Goal: Task Accomplishment & Management: Manage account settings

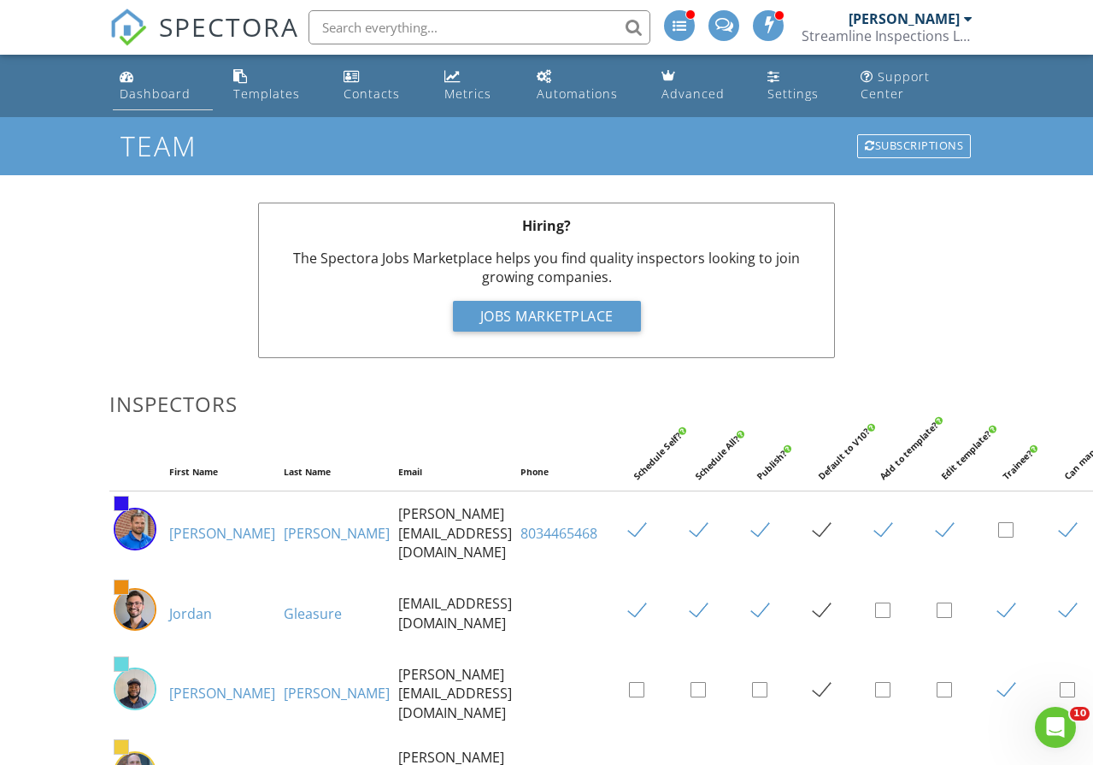
click at [130, 91] on div "Dashboard" at bounding box center [155, 93] width 71 height 16
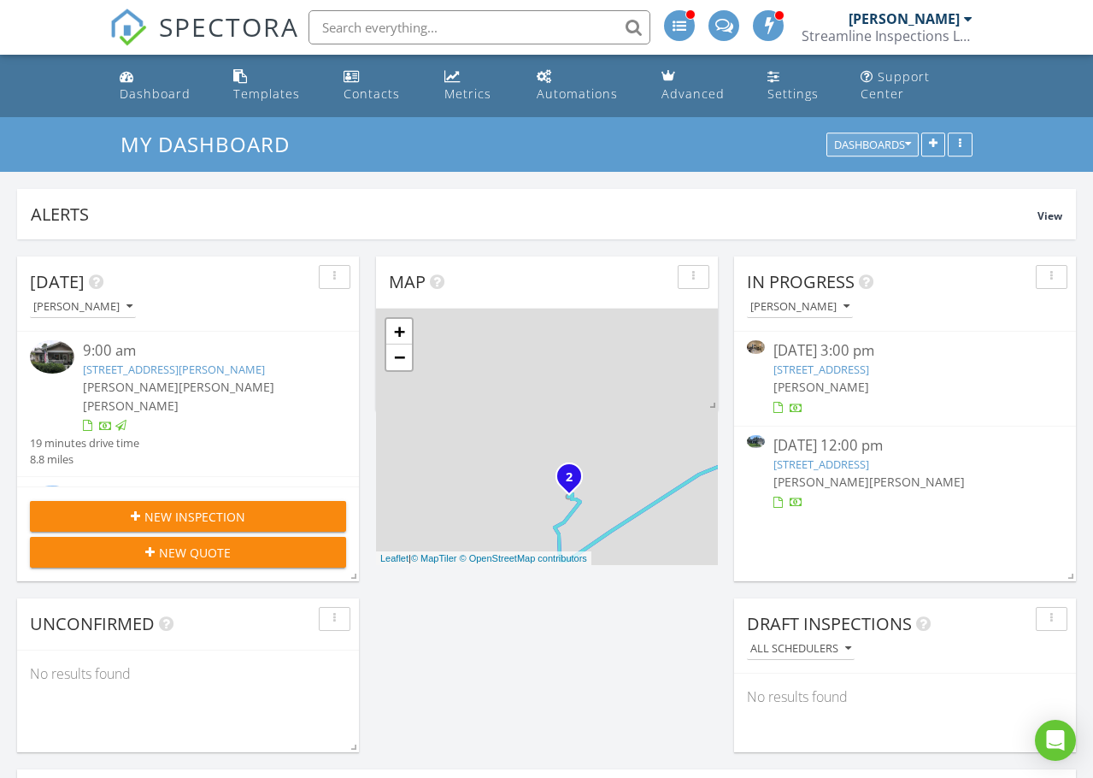
scroll to position [368, 342]
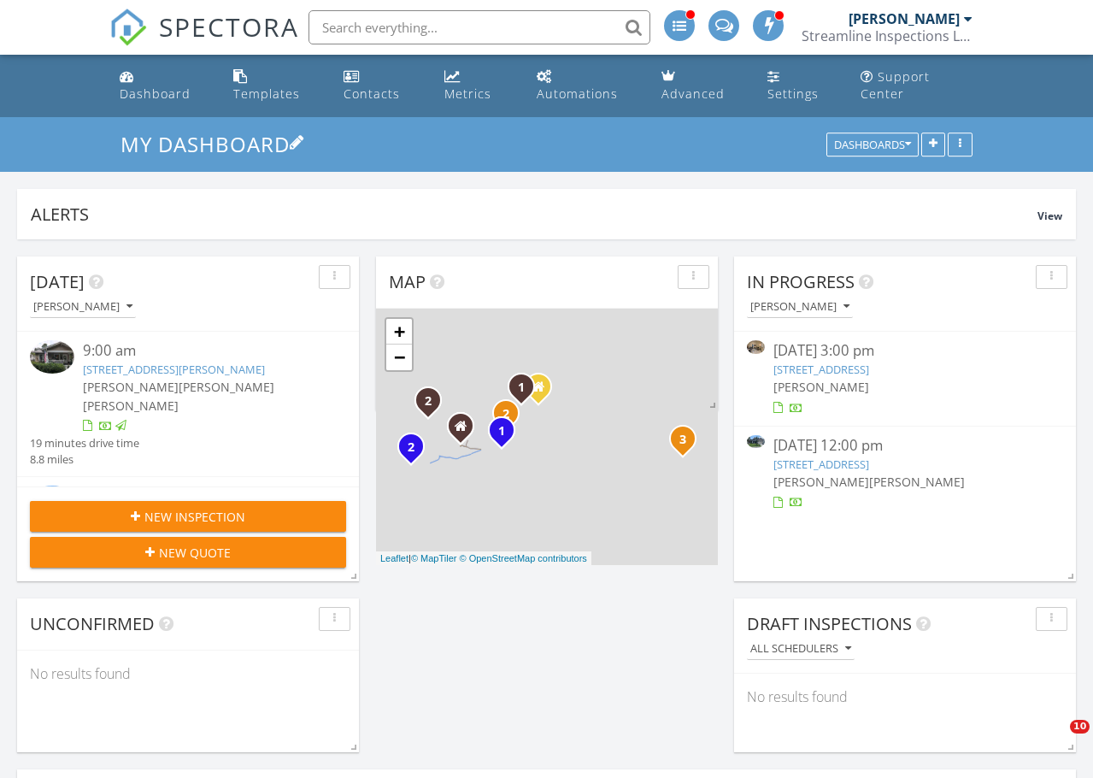
click at [756, 138] on h3 "My Dashboard" at bounding box center [547, 144] width 853 height 26
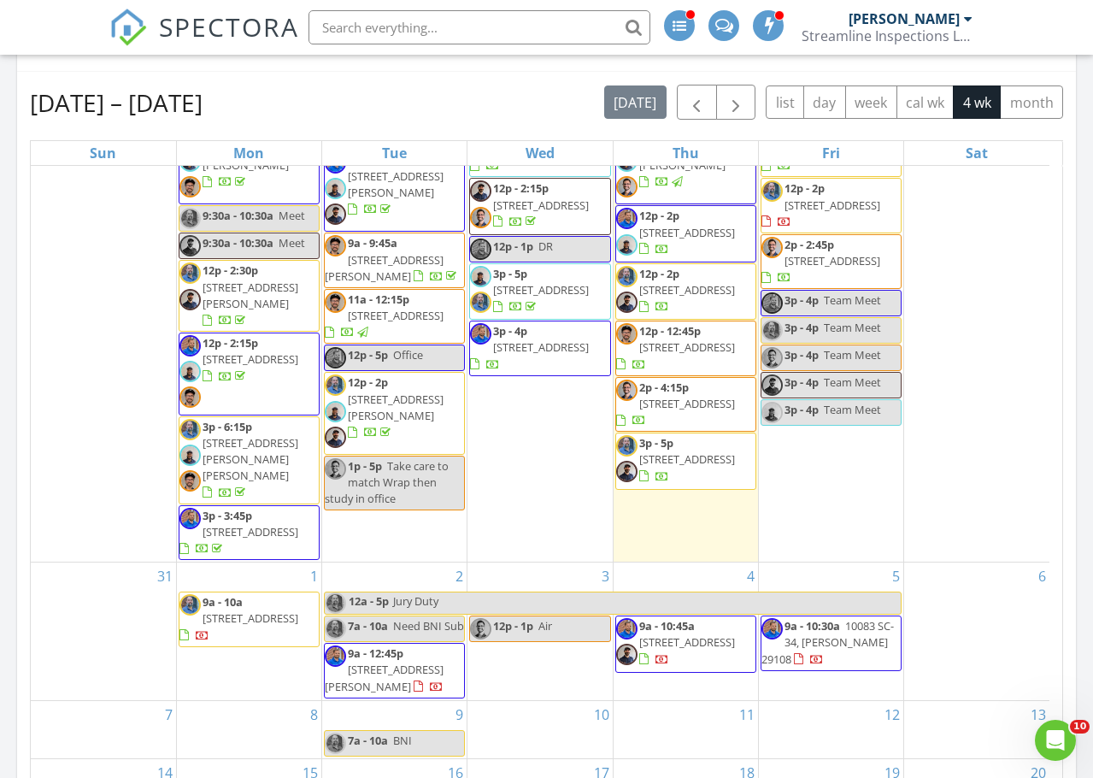
scroll to position [769, 0]
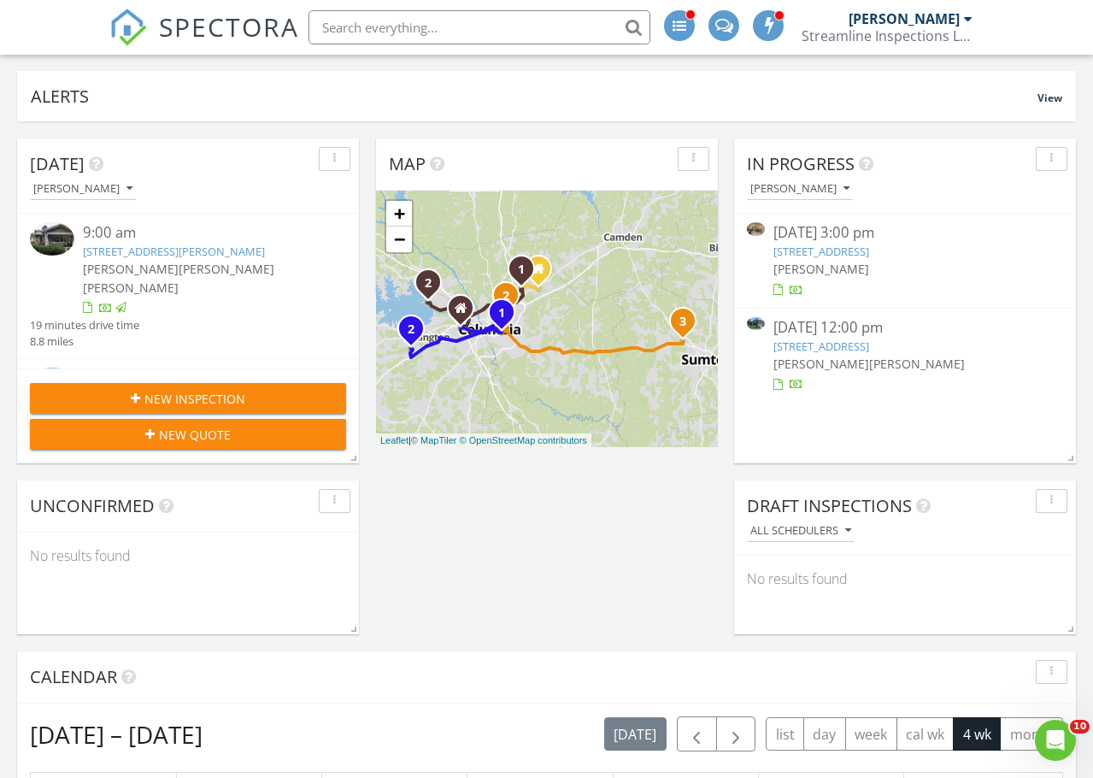
scroll to position [513, 0]
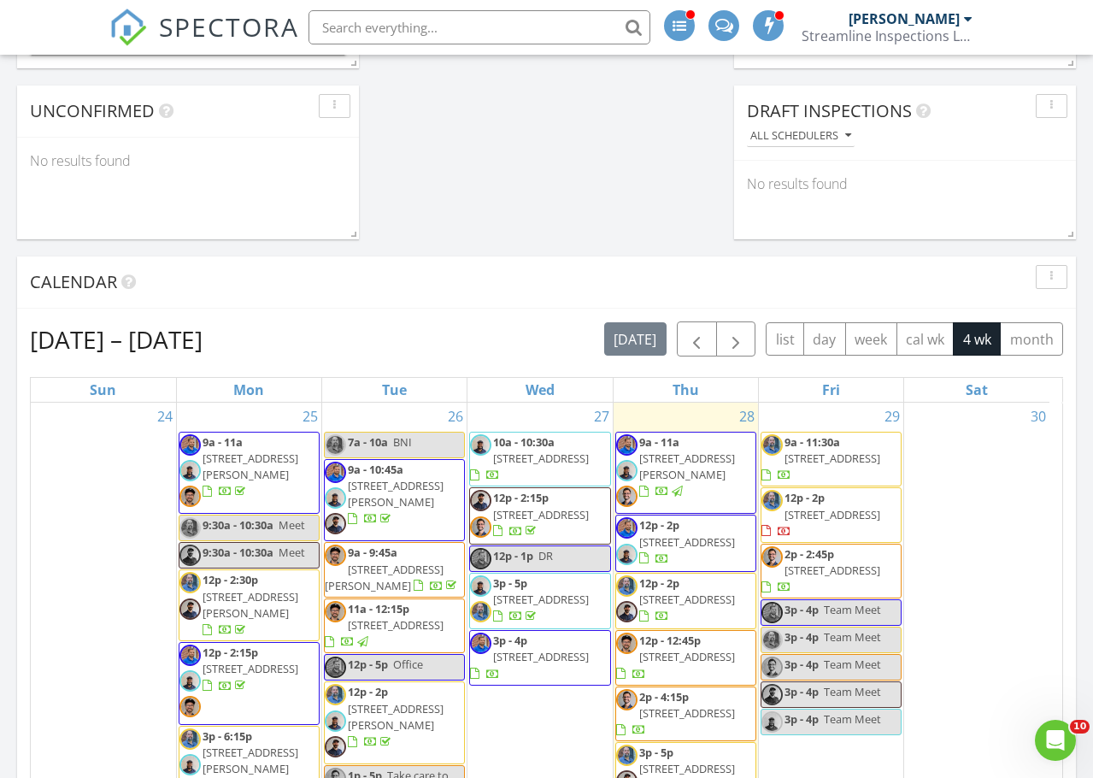
click at [838, 458] on span "[STREET_ADDRESS]" at bounding box center [833, 457] width 96 height 15
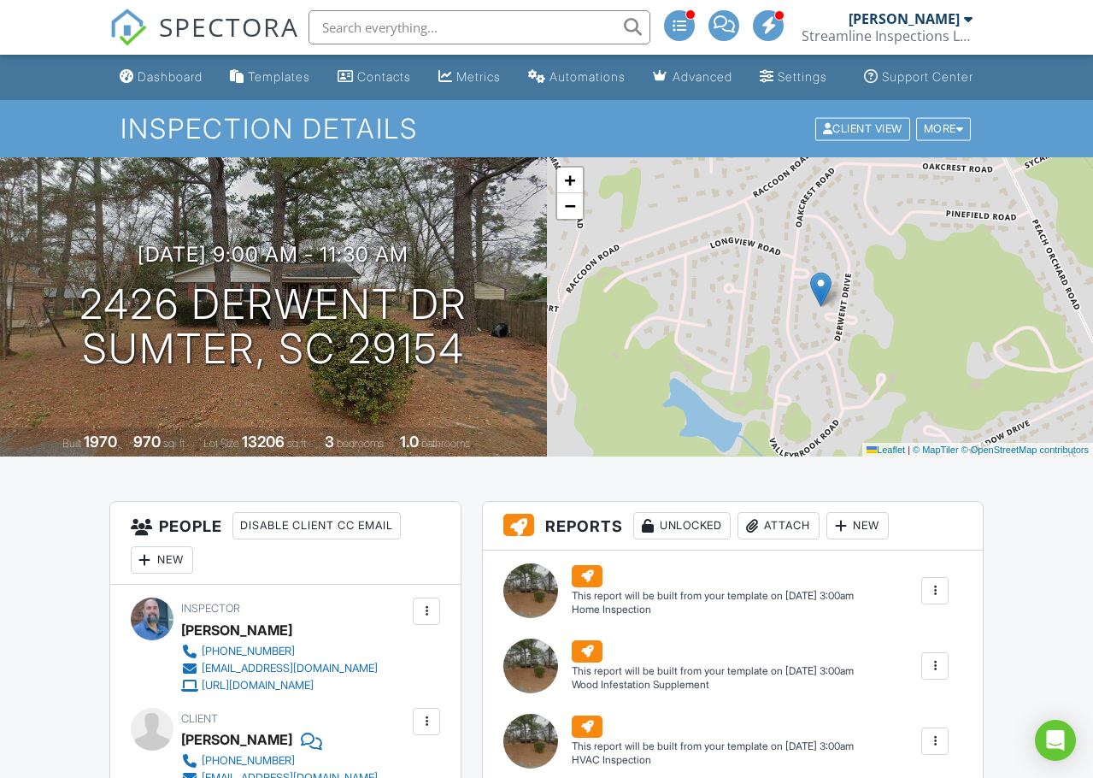
click at [164, 573] on div "New" at bounding box center [162, 559] width 62 height 27
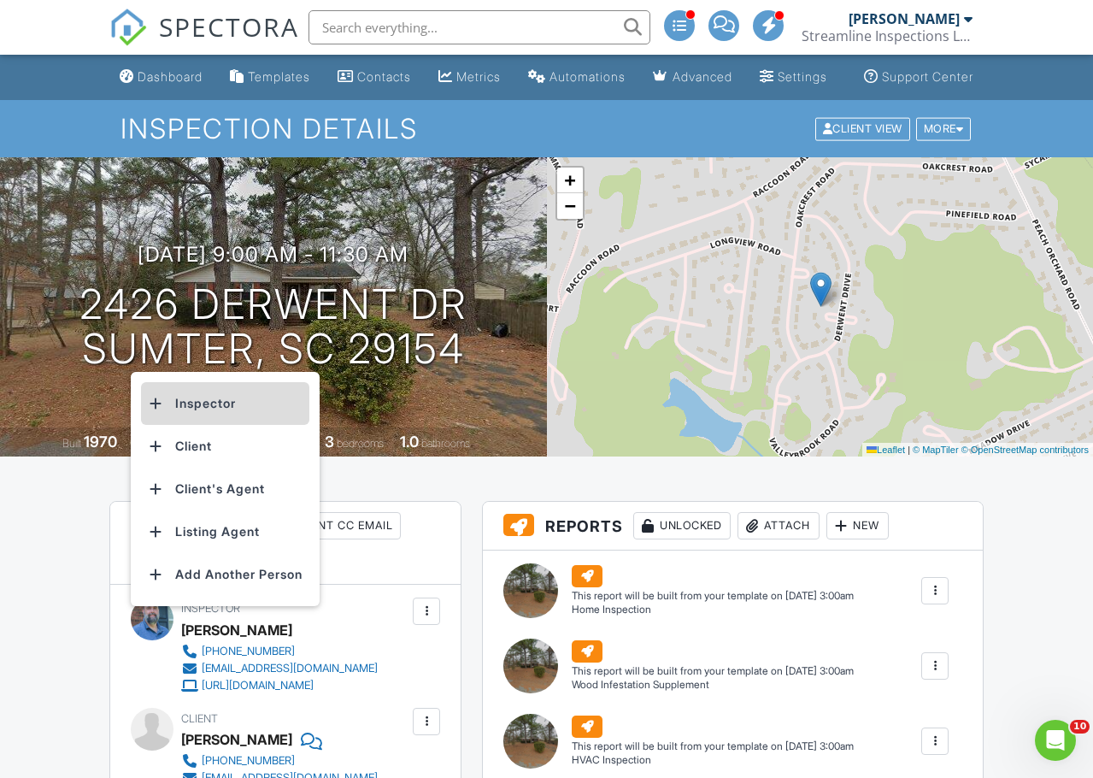
click at [217, 425] on li "Inspector" at bounding box center [225, 403] width 168 height 43
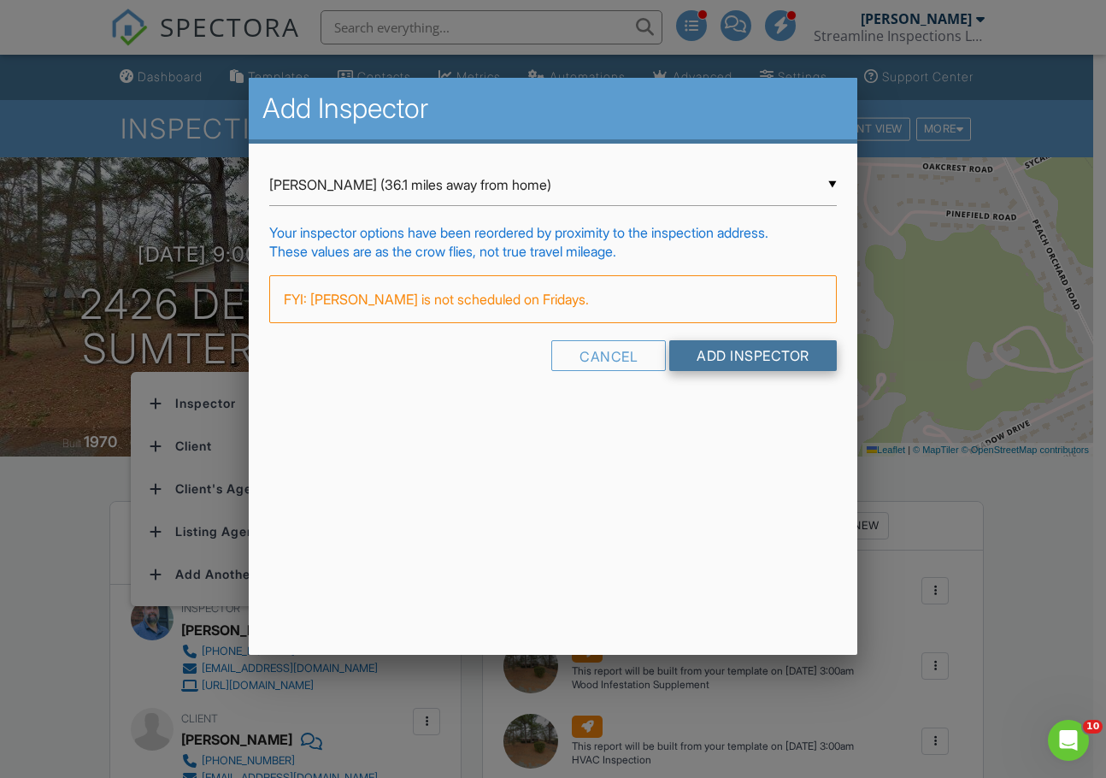
click at [732, 352] on input "Add Inspector" at bounding box center [753, 355] width 168 height 31
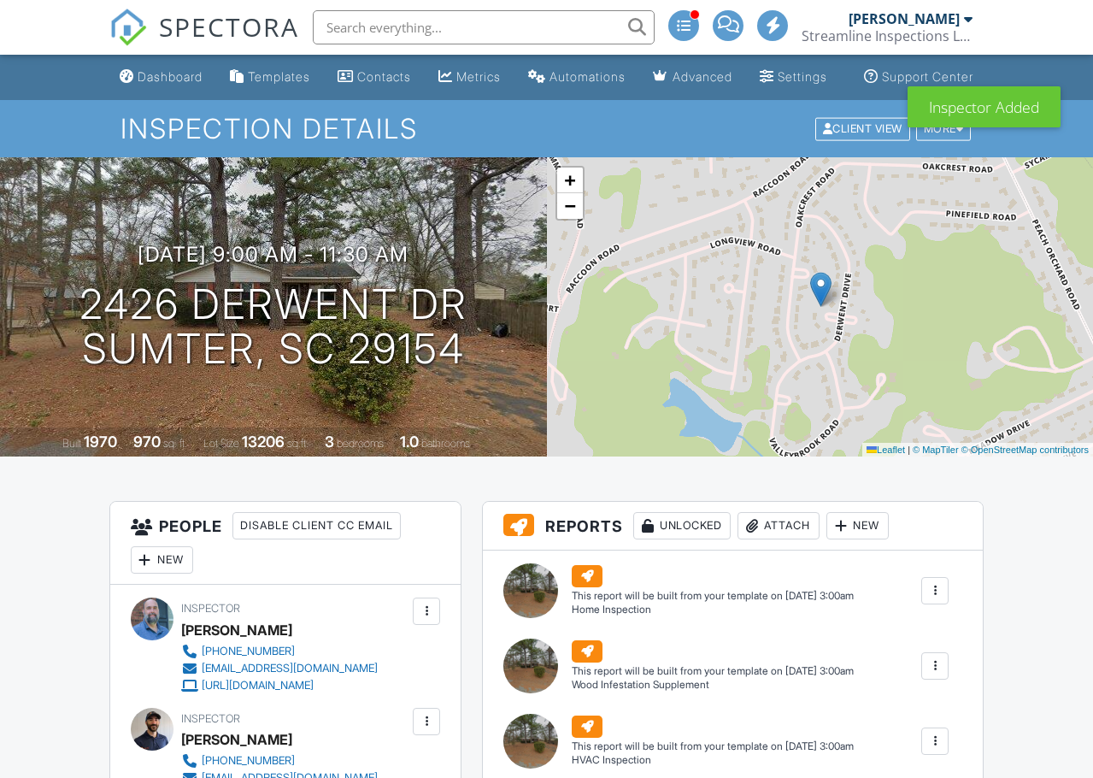
click at [174, 546] on div "New" at bounding box center [162, 559] width 62 height 27
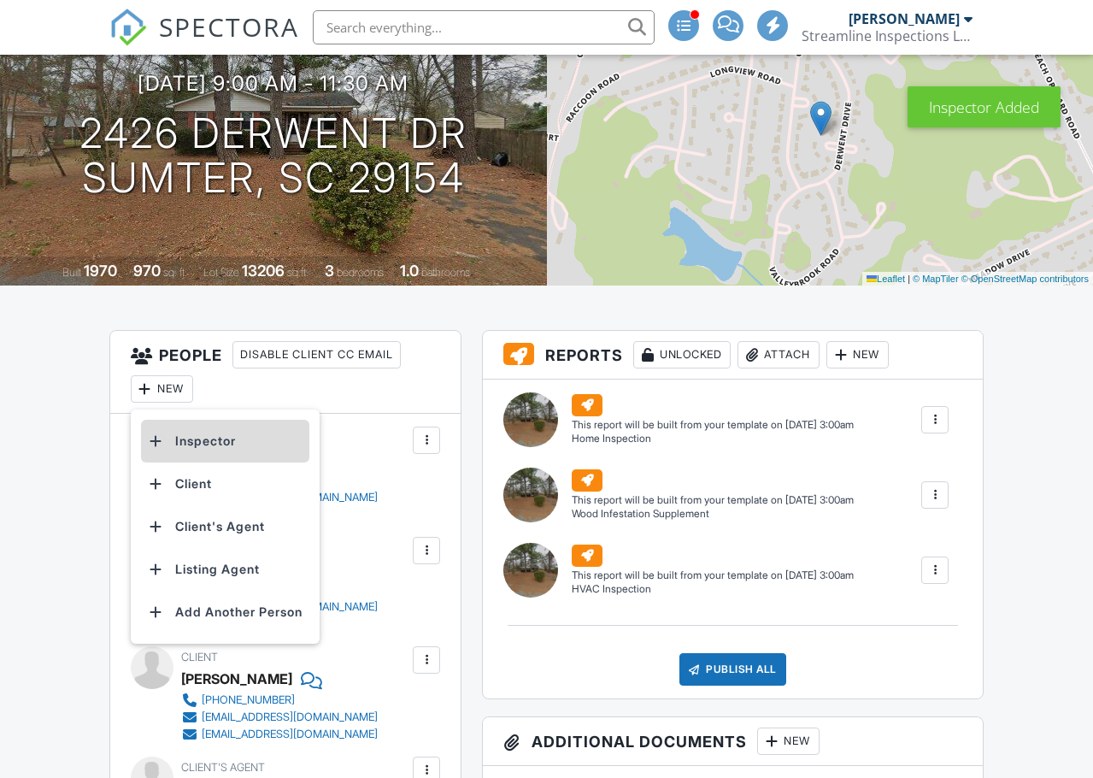
click at [235, 450] on li "Inspector" at bounding box center [225, 441] width 168 height 43
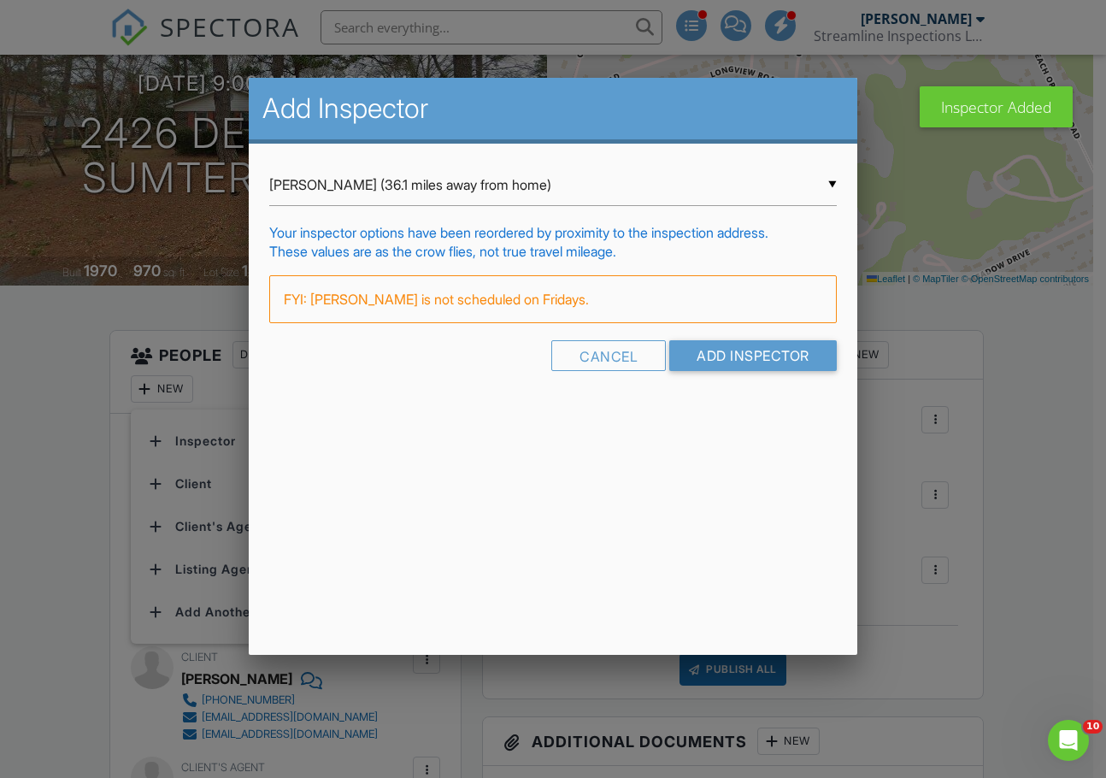
click at [391, 191] on div "▼ Jordan Gleasure (36.1 miles away from home) Jordan Gleasure (36.1 miles away …" at bounding box center [553, 185] width 568 height 42
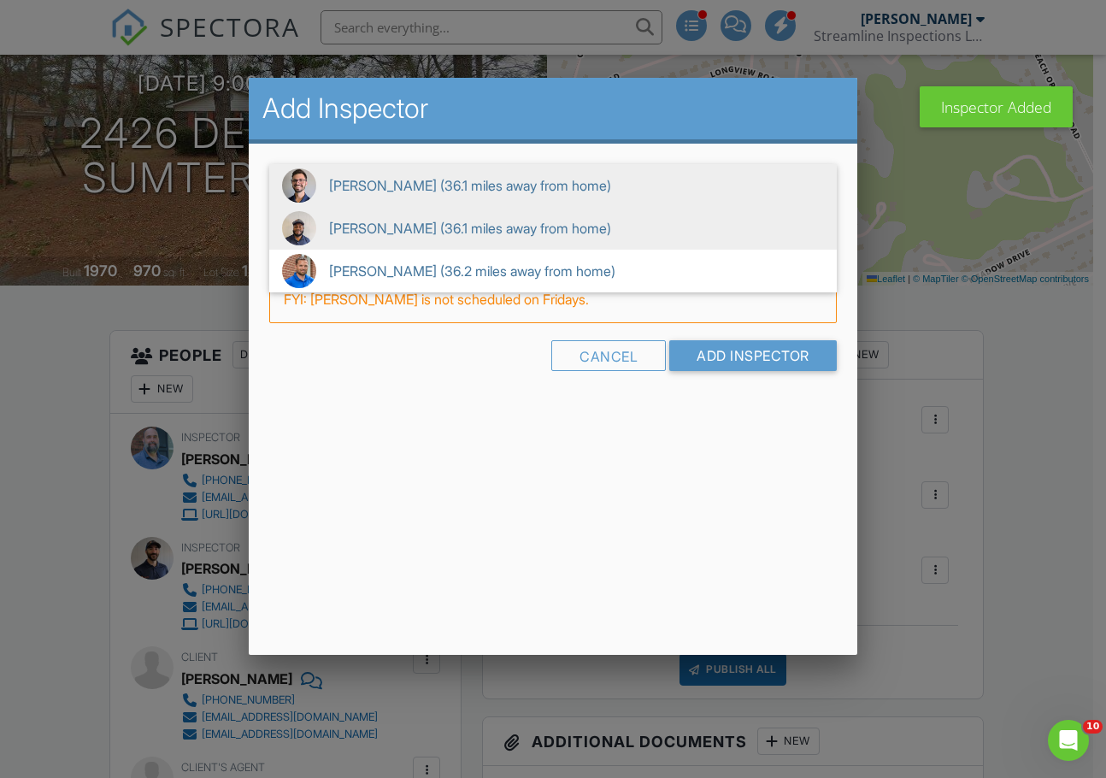
click at [361, 230] on span "Kendrick Allen (36.1 miles away from home)" at bounding box center [553, 228] width 568 height 43
type input "Kendrick Allen (36.1 miles away from home)"
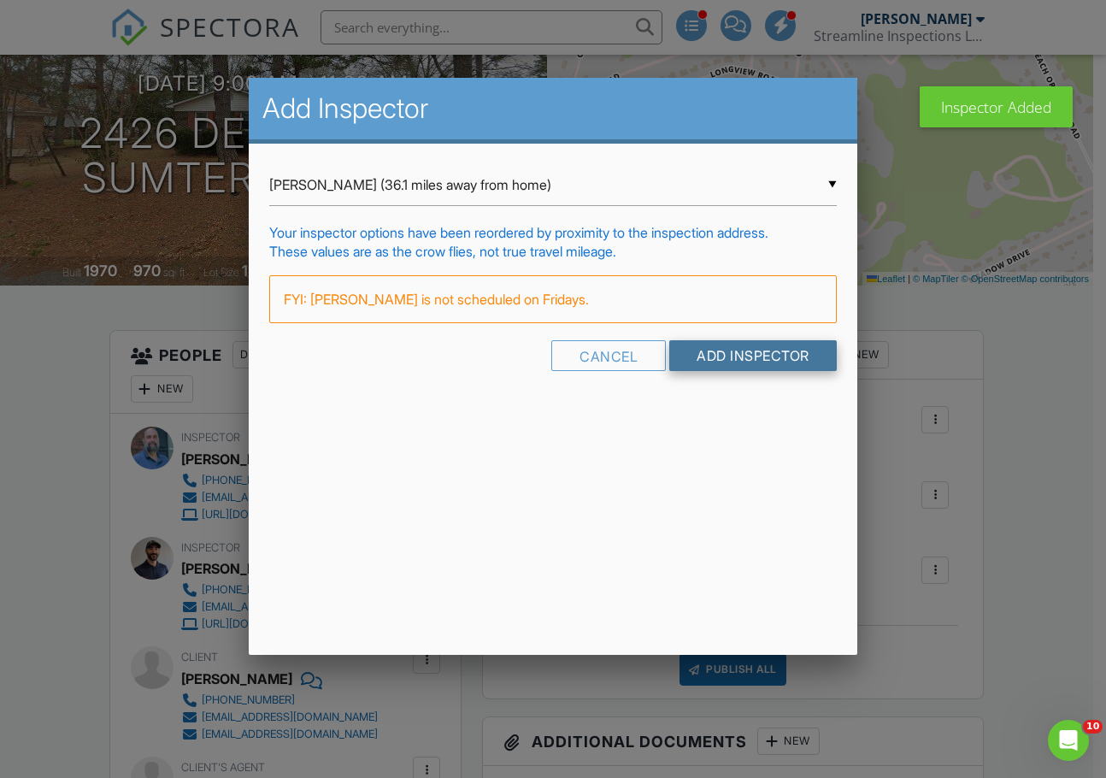
click at [725, 358] on input "Add Inspector" at bounding box center [753, 355] width 168 height 31
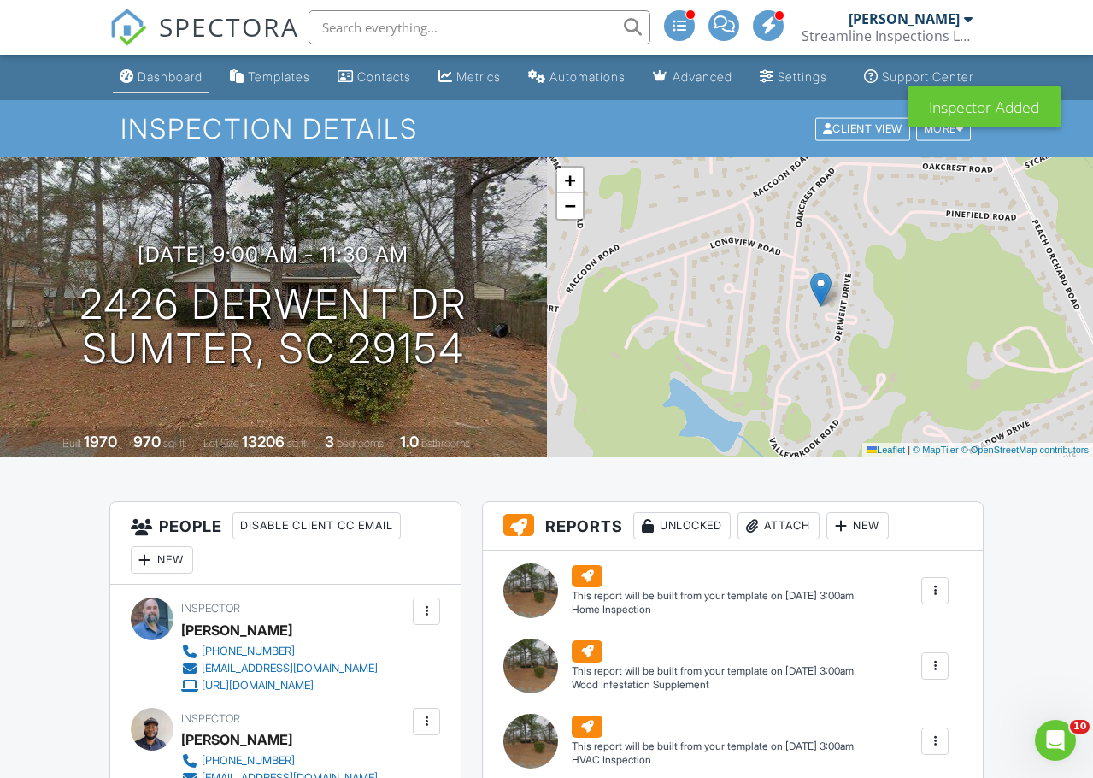
click at [153, 84] on div "Dashboard" at bounding box center [170, 76] width 65 height 15
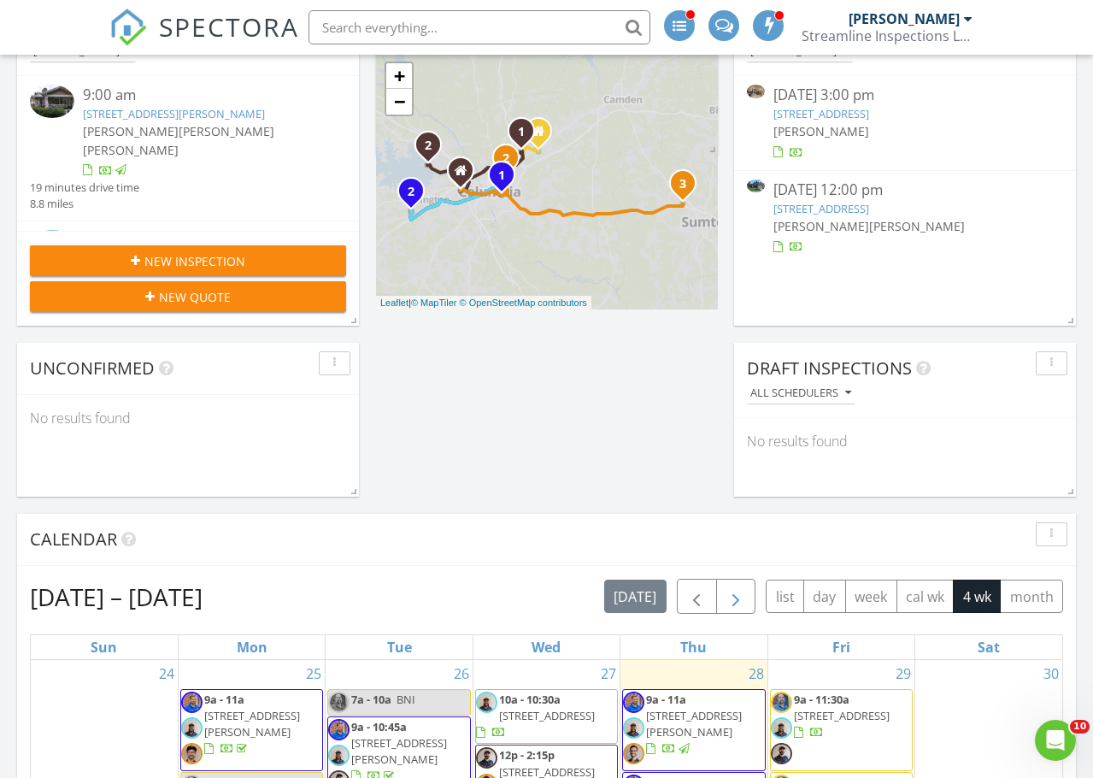
scroll to position [513, 0]
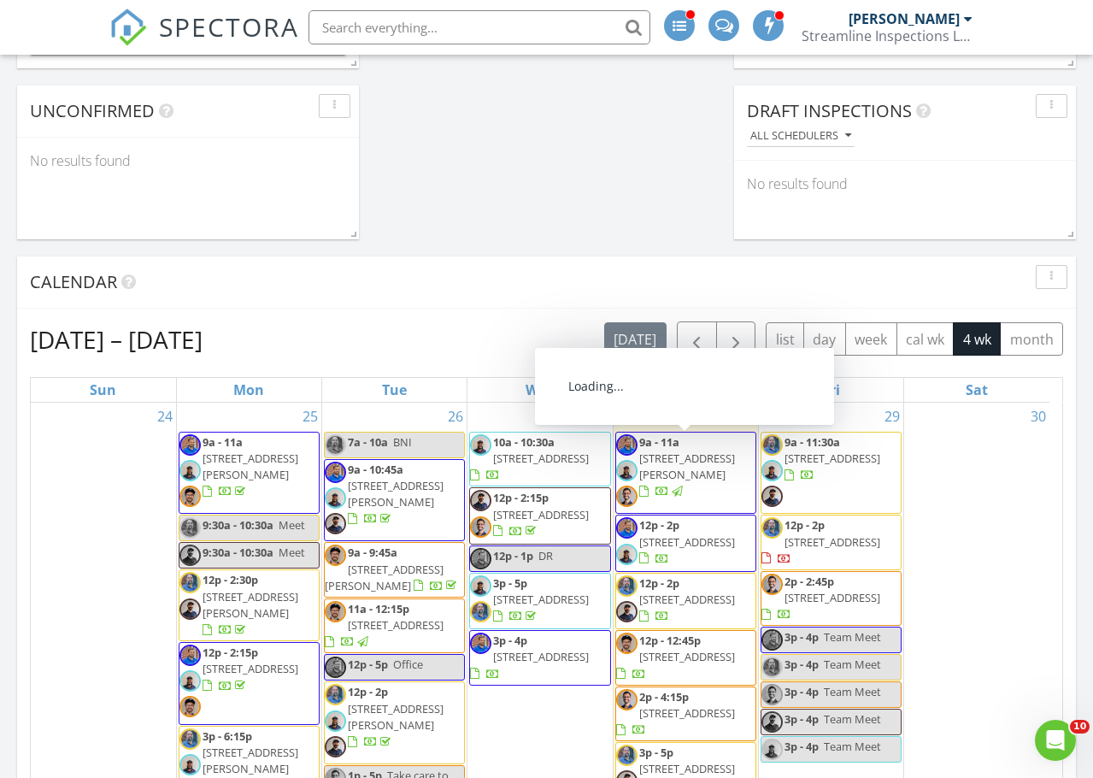
click at [814, 536] on span "255 Silverwood Trail, Columbia 29016" at bounding box center [833, 541] width 96 height 15
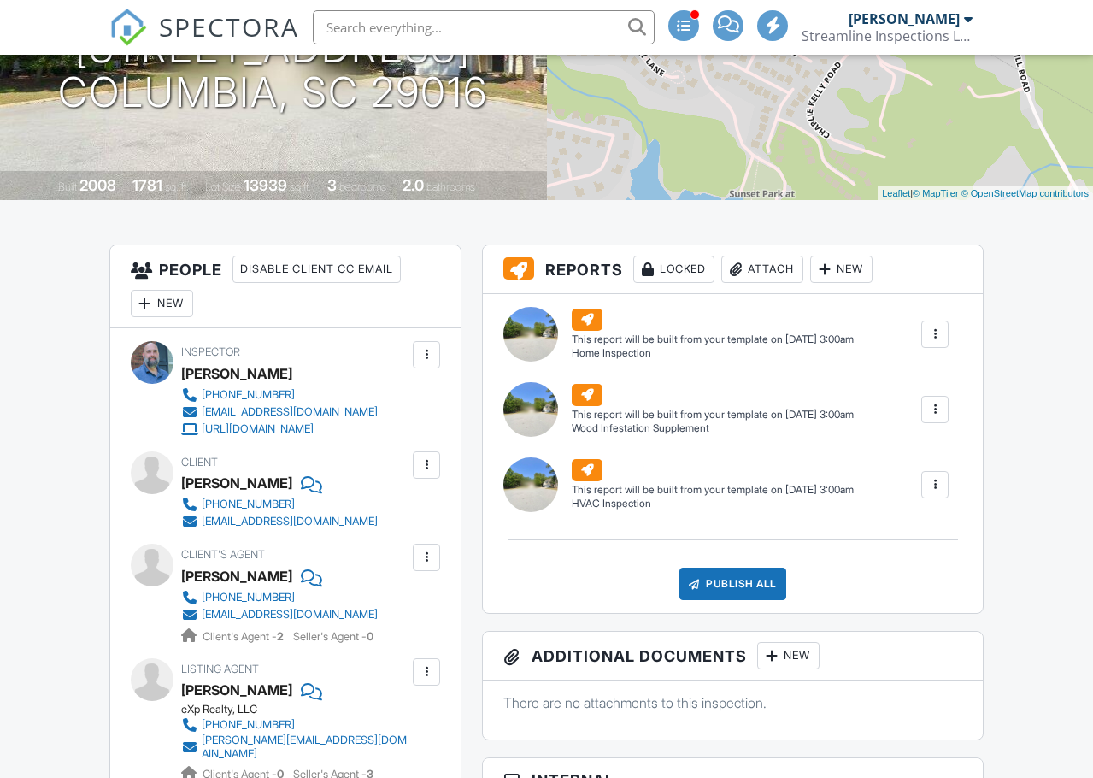
click at [175, 317] on div "New" at bounding box center [162, 303] width 62 height 27
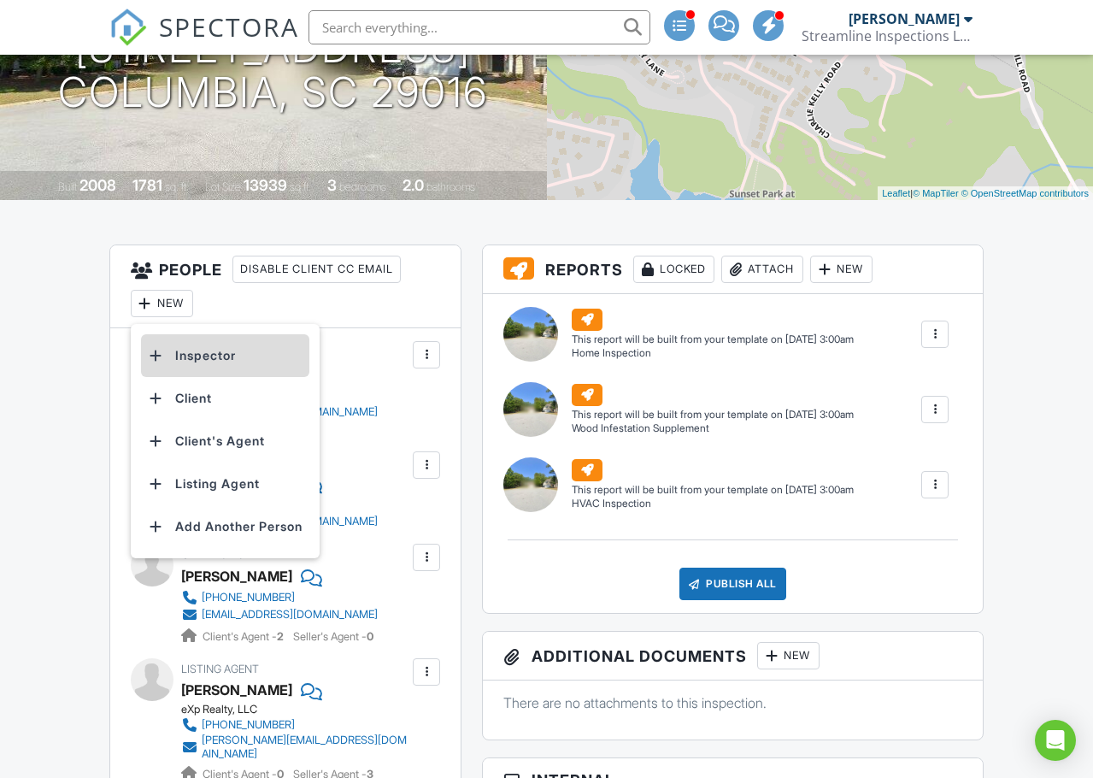
click at [190, 367] on li "Inspector" at bounding box center [225, 355] width 168 height 43
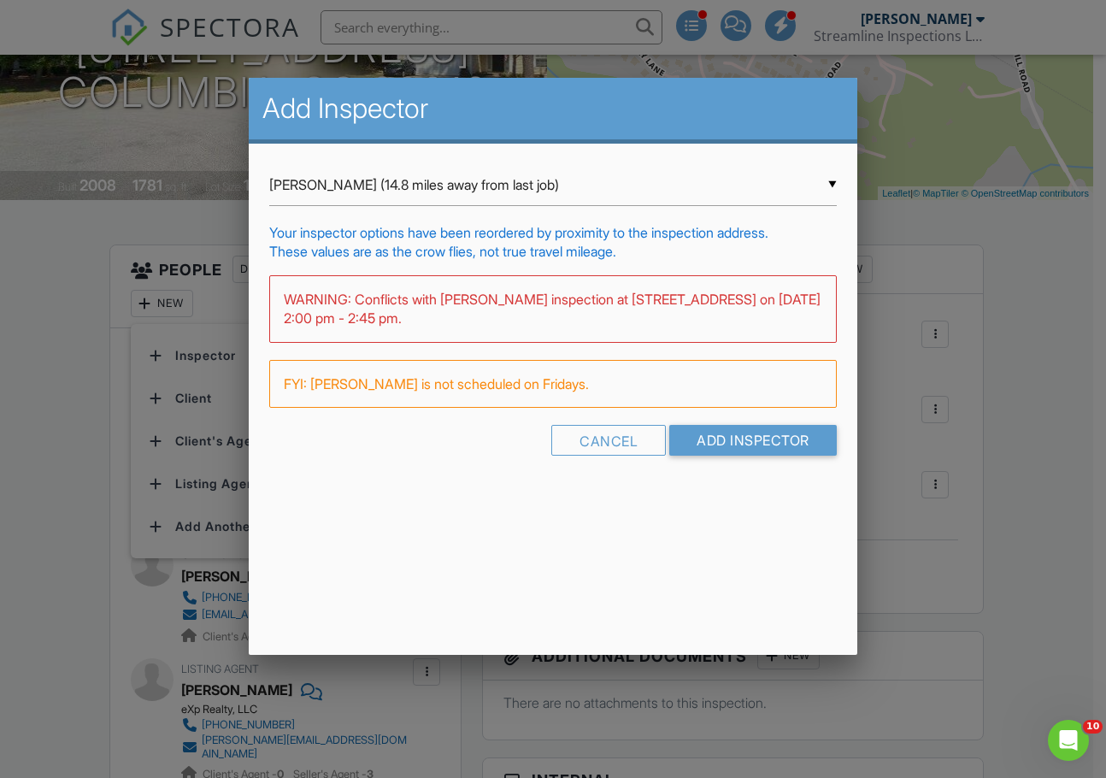
click at [399, 188] on div "▼ Jordan Gleasure (14.8 miles away from last job) Jordan Gleasure (14.8 miles a…" at bounding box center [553, 185] width 568 height 42
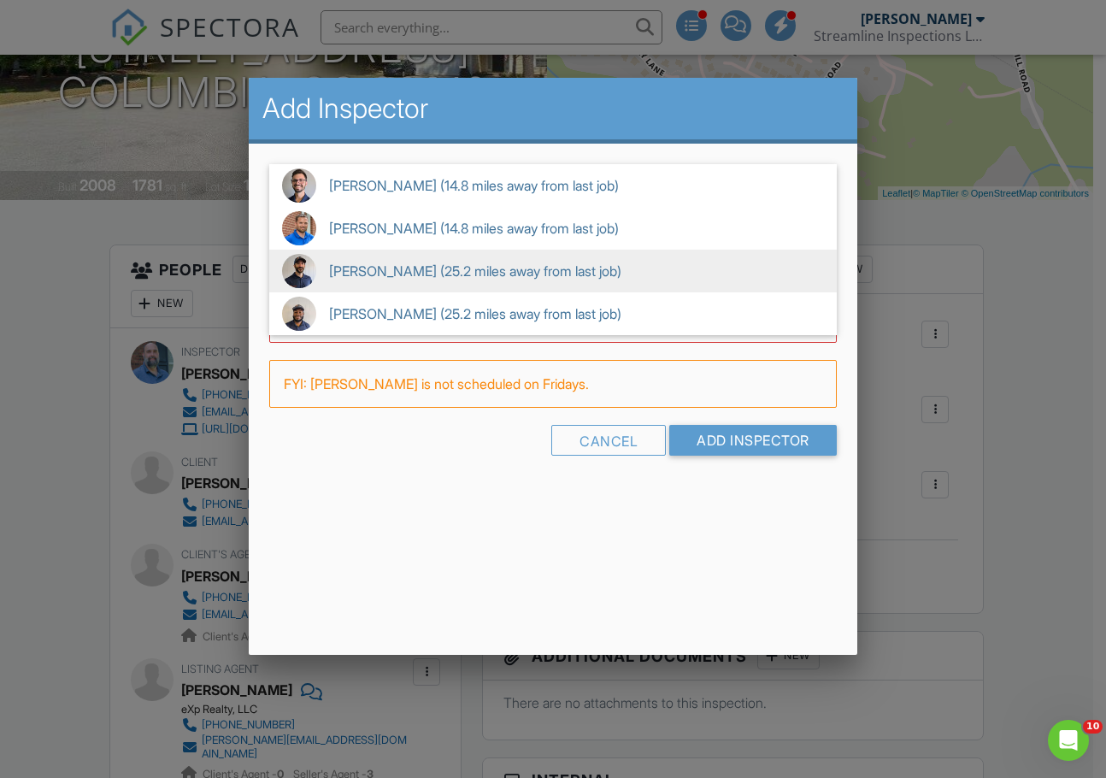
click at [354, 264] on span "Shane Powell (25.2 miles away from last job)" at bounding box center [553, 271] width 568 height 43
type input "Shane Powell (25.2 miles away from last job)"
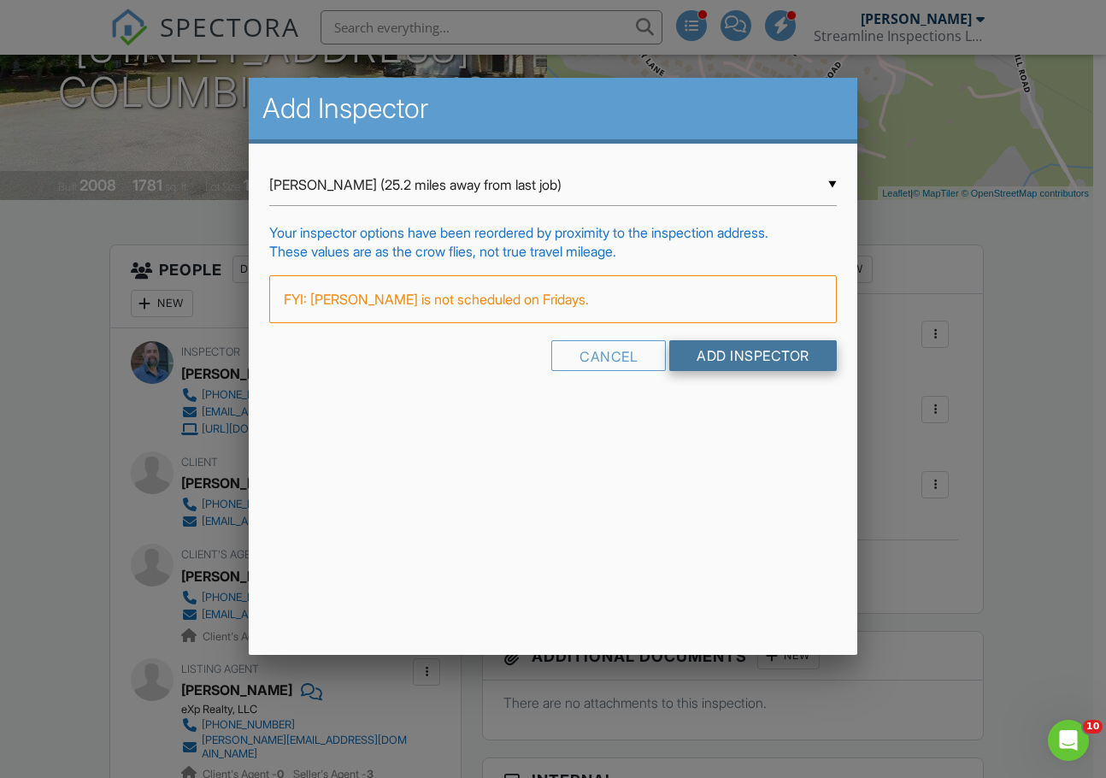
click at [738, 357] on input "Add Inspector" at bounding box center [753, 355] width 168 height 31
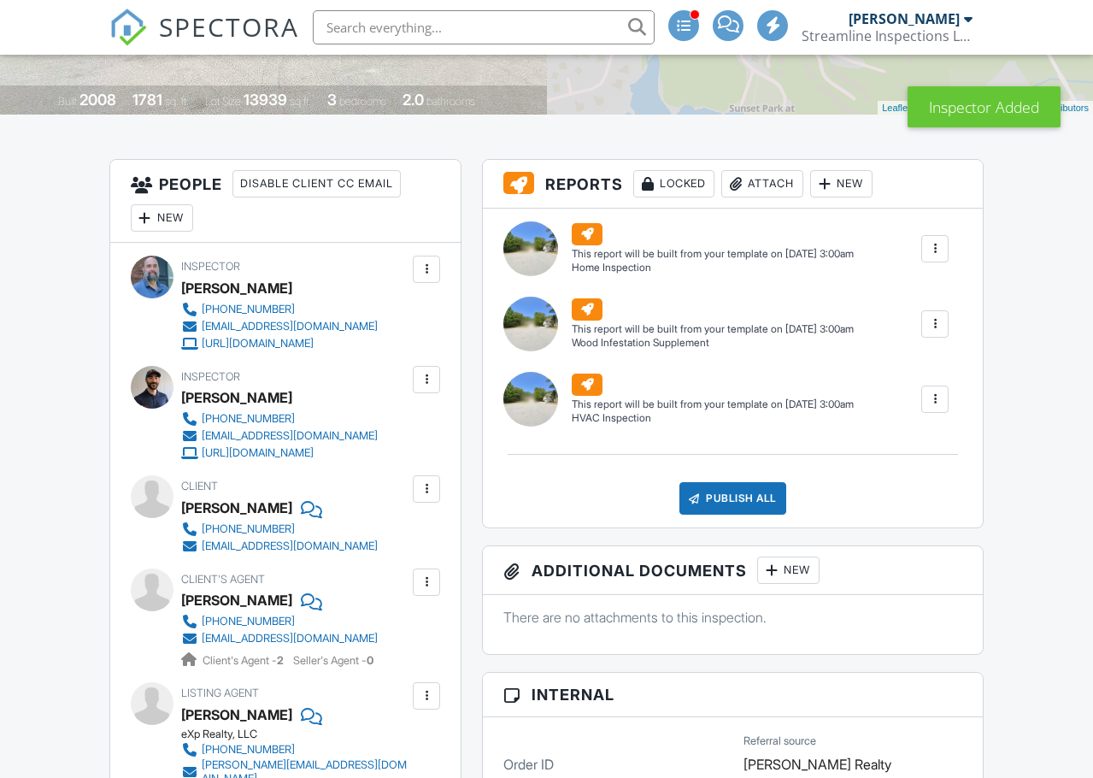
click at [161, 232] on div "New" at bounding box center [162, 217] width 62 height 27
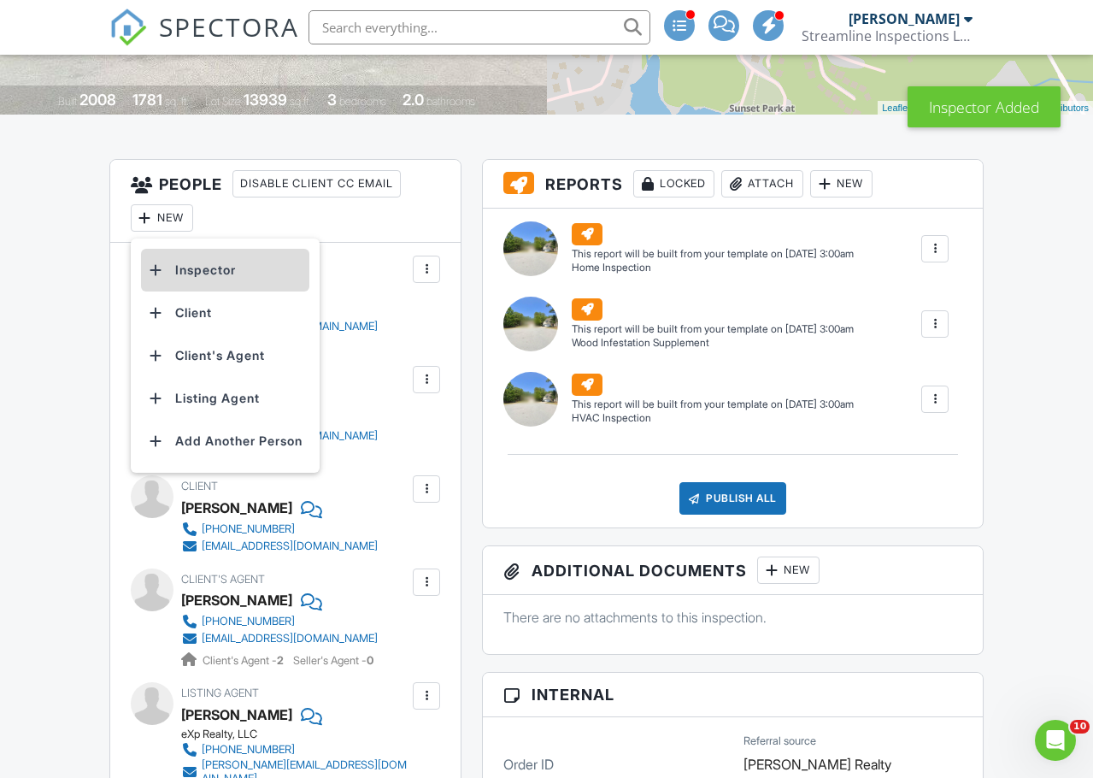
click at [237, 291] on li "Inspector" at bounding box center [225, 270] width 168 height 43
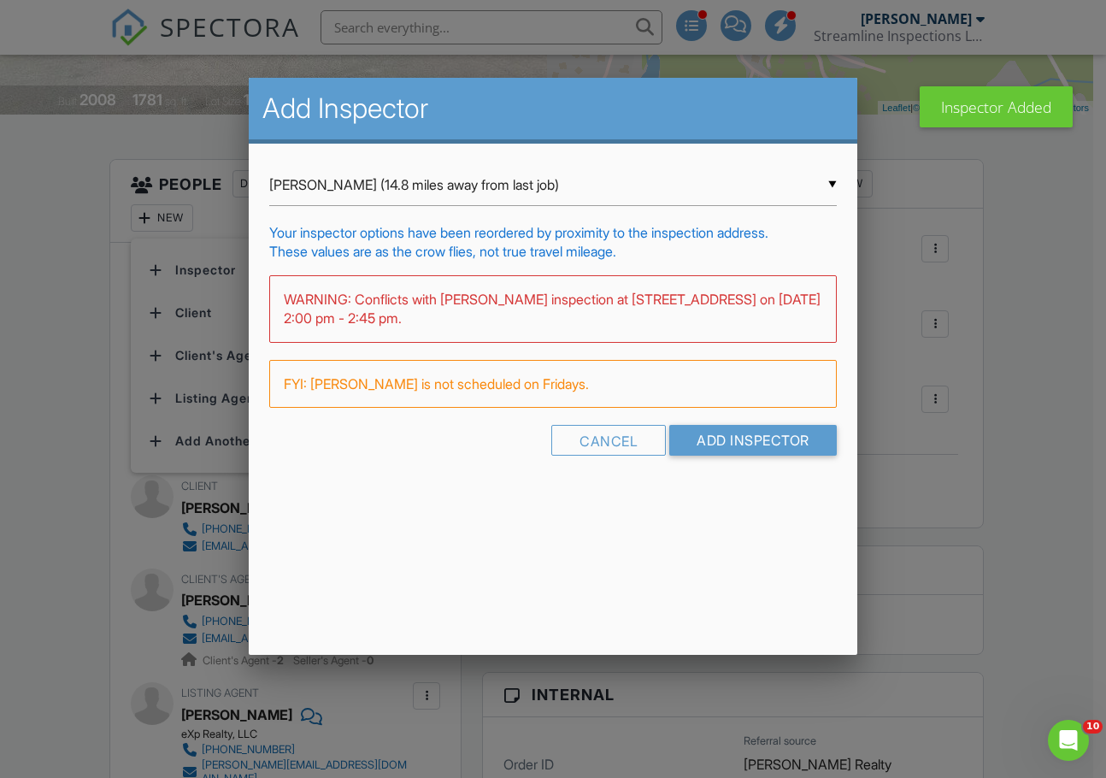
click at [380, 191] on div "▼ Jordan Gleasure (14.8 miles away from last job) Jordan Gleasure (14.8 miles a…" at bounding box center [553, 185] width 568 height 42
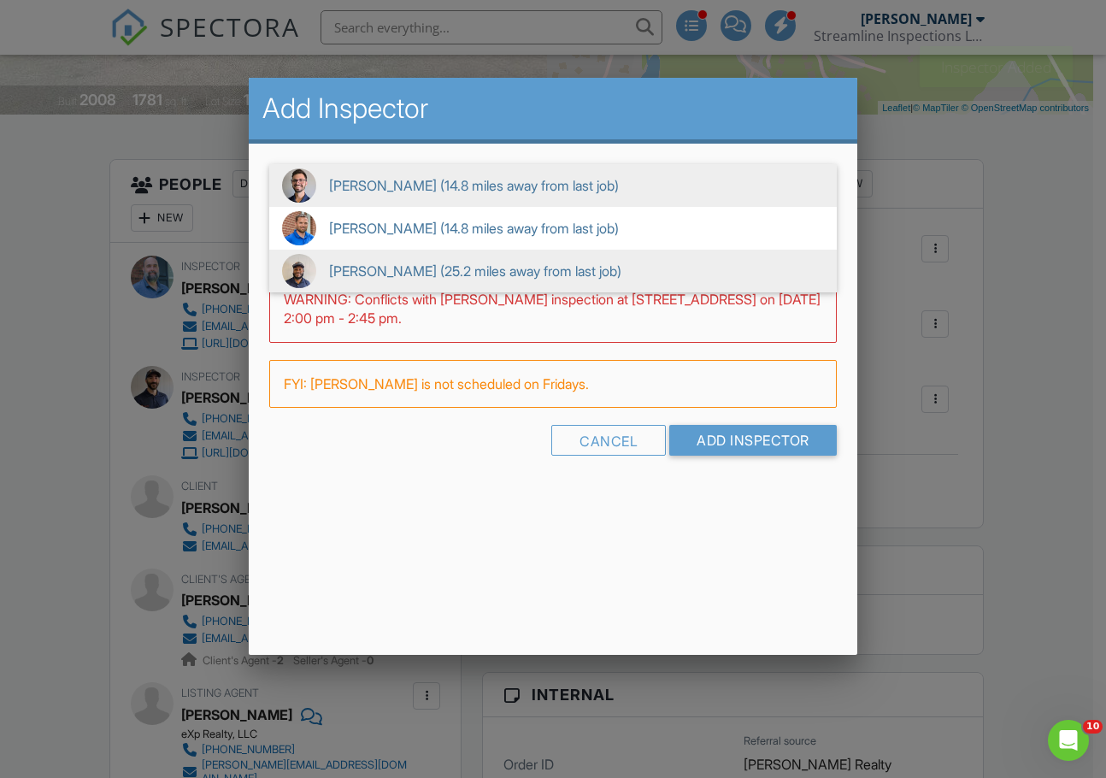
click at [383, 262] on span "Kendrick Allen (25.2 miles away from last job)" at bounding box center [553, 271] width 568 height 43
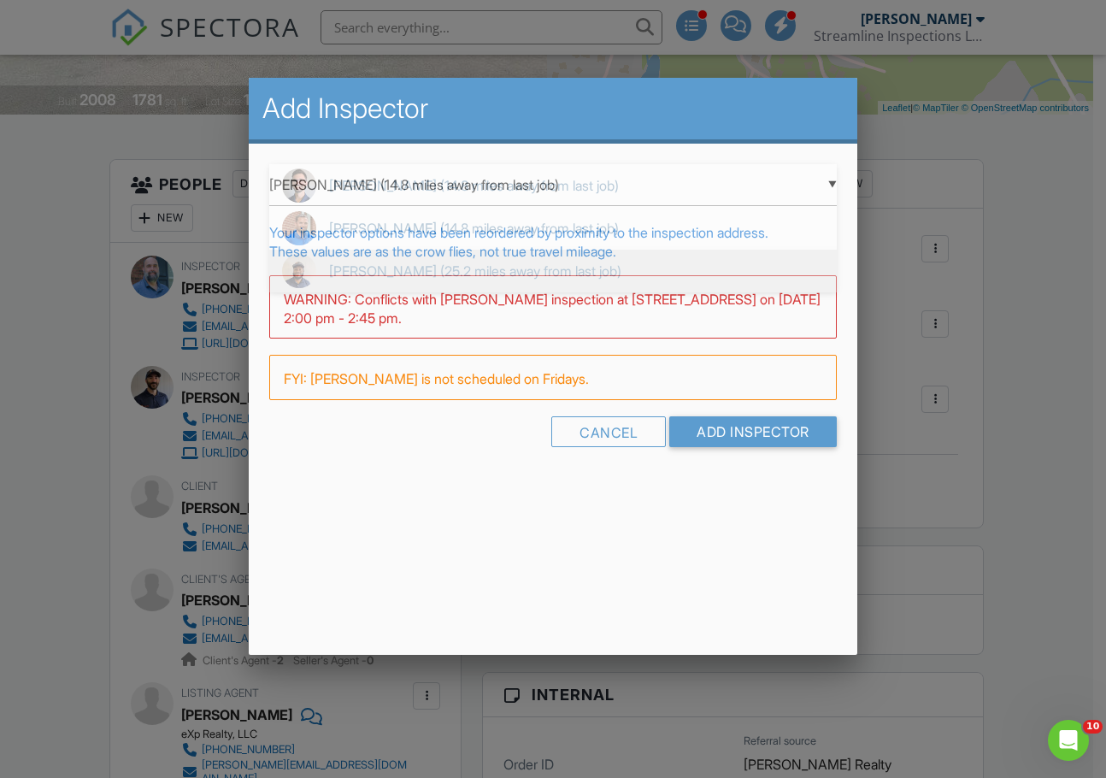
type input "Kendrick Allen (25.2 miles away from last job)"
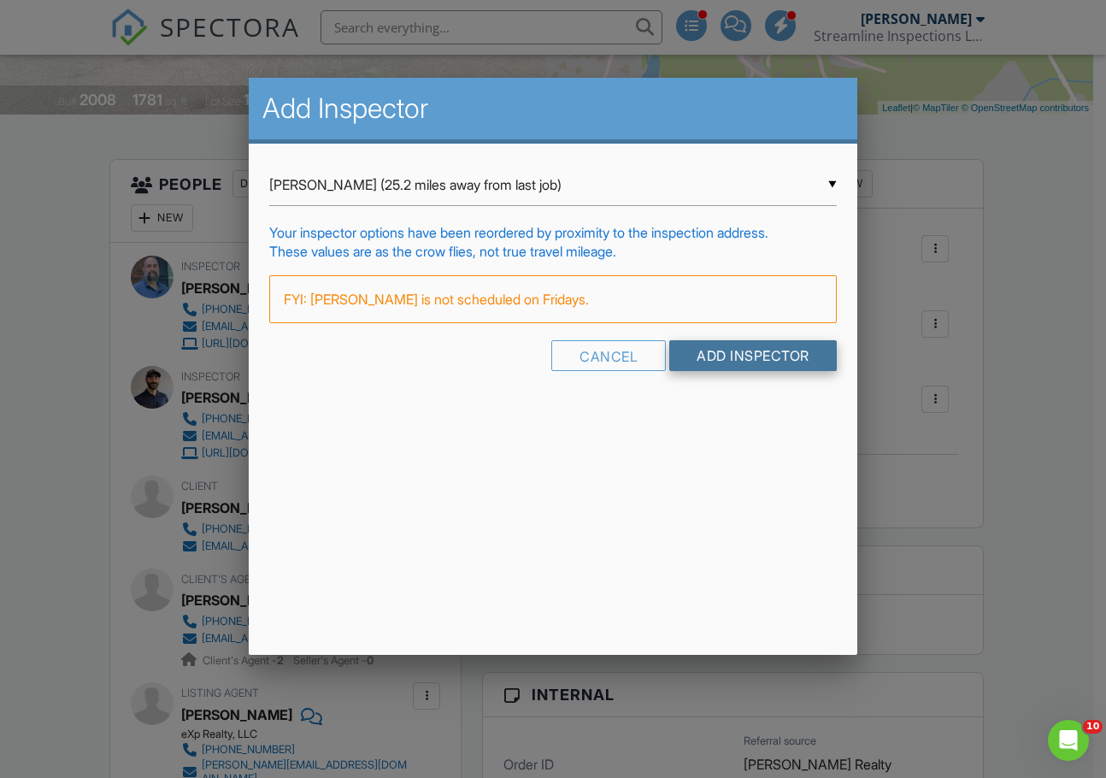
click at [718, 365] on input "Add Inspector" at bounding box center [753, 355] width 168 height 31
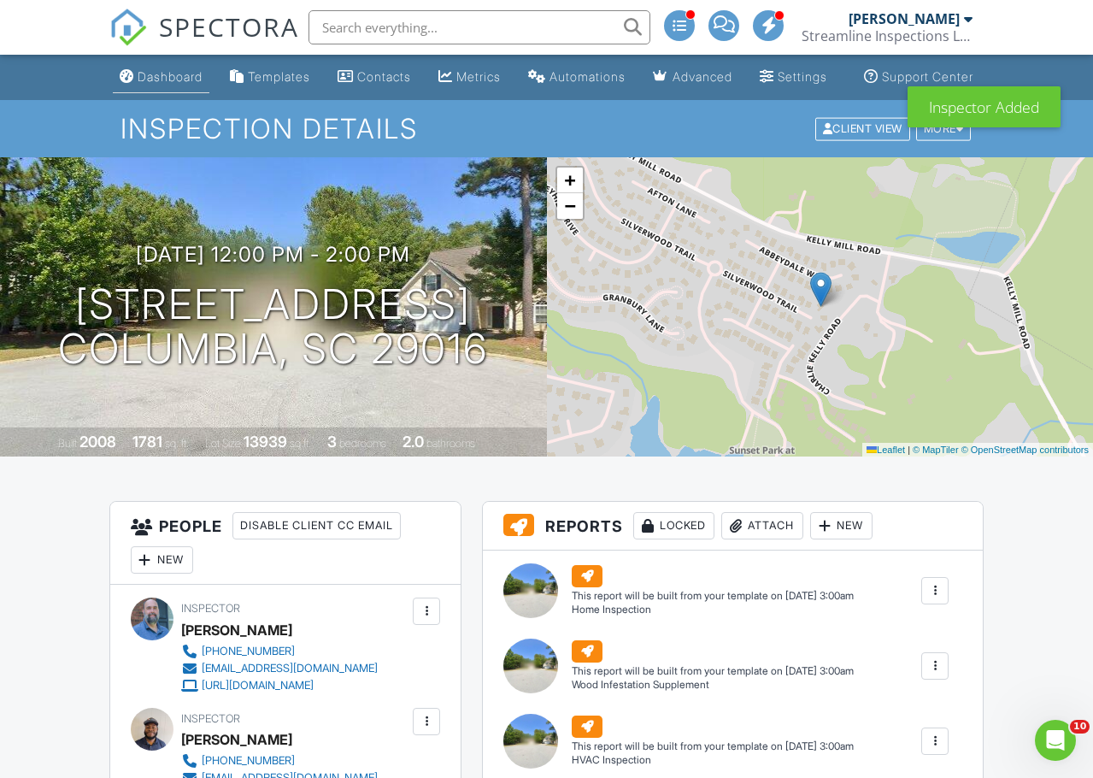
click at [156, 84] on div "Dashboard" at bounding box center [170, 76] width 65 height 15
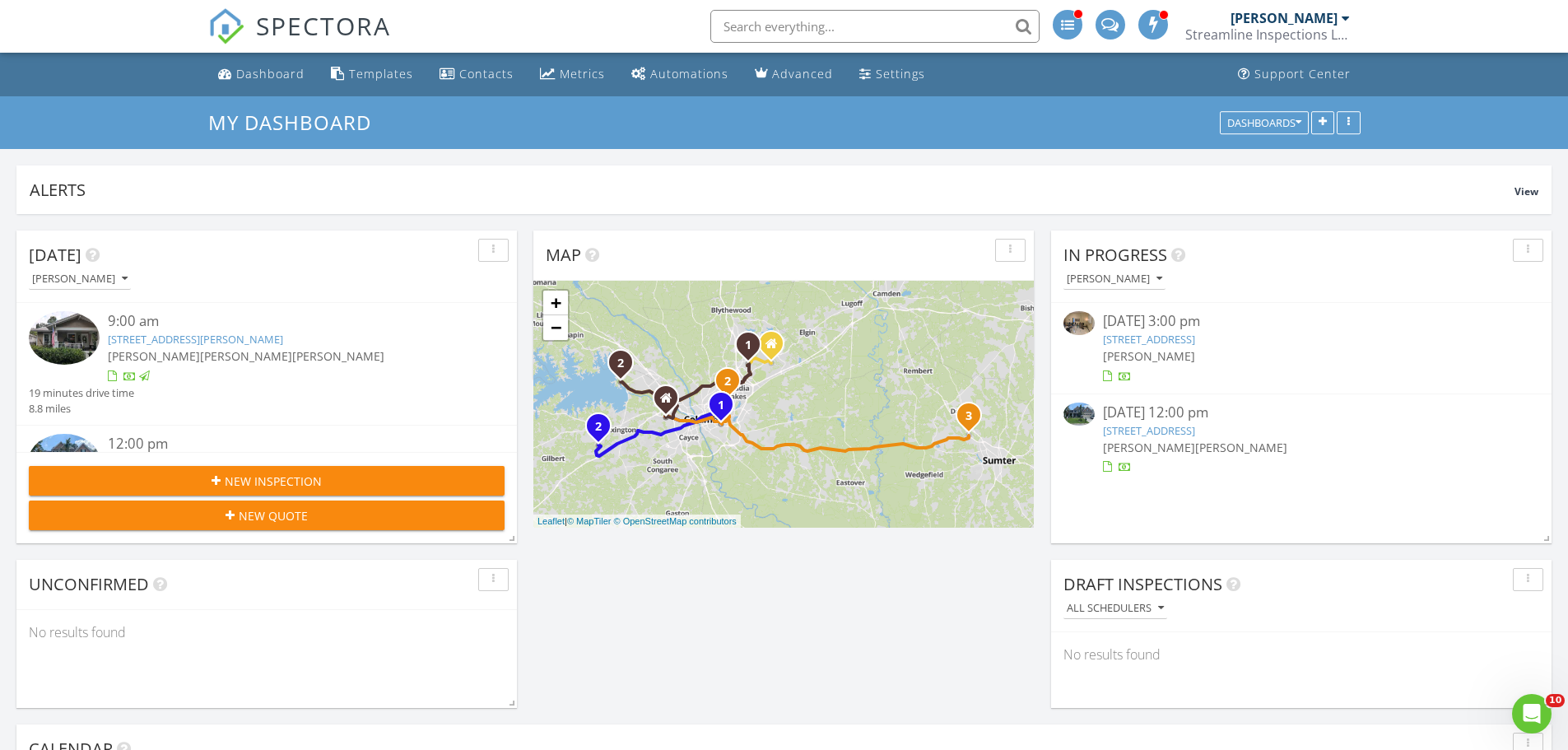
click at [1158, 430] on link "[STREET_ADDRESS]" at bounding box center [1149, 429] width 92 height 14
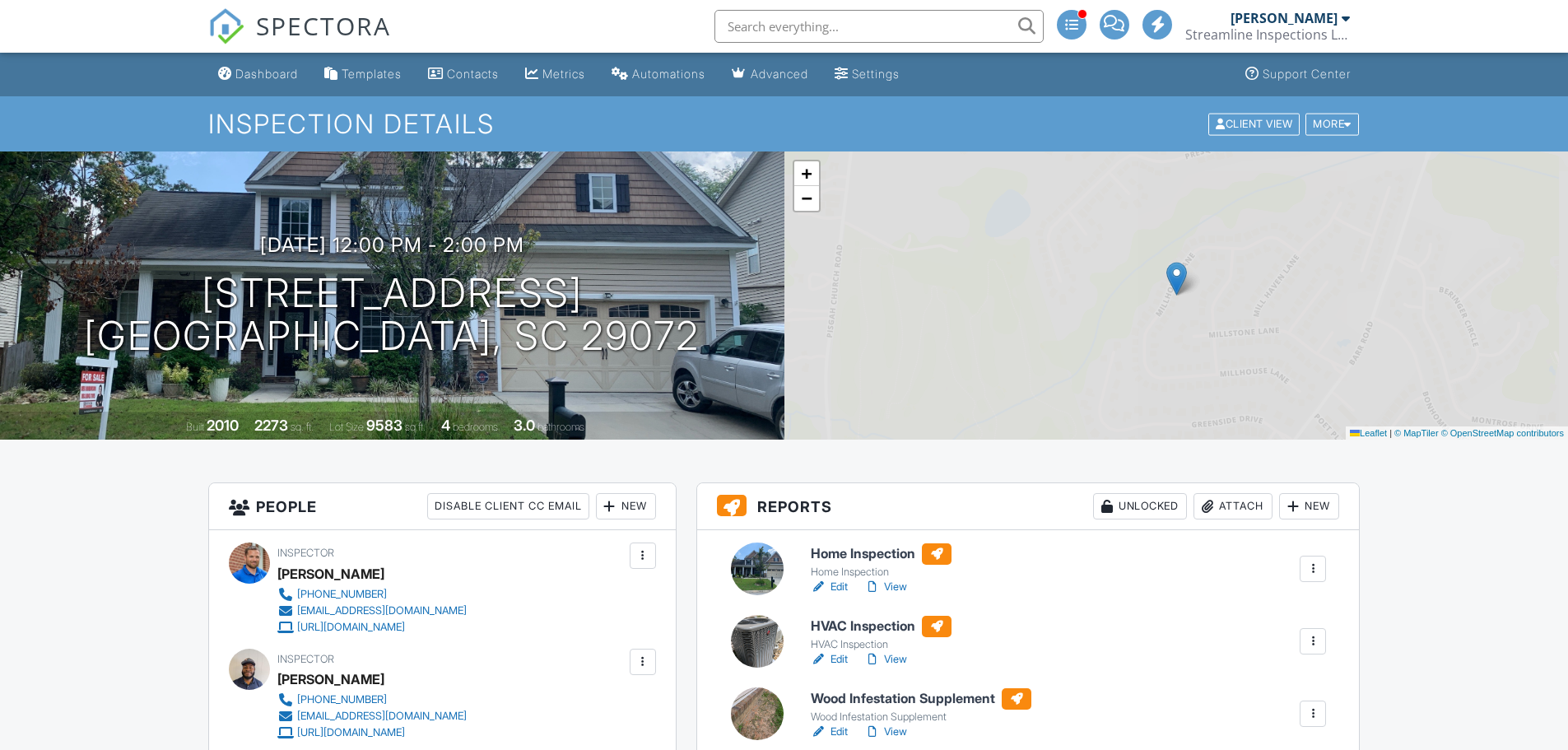
scroll to position [165, 0]
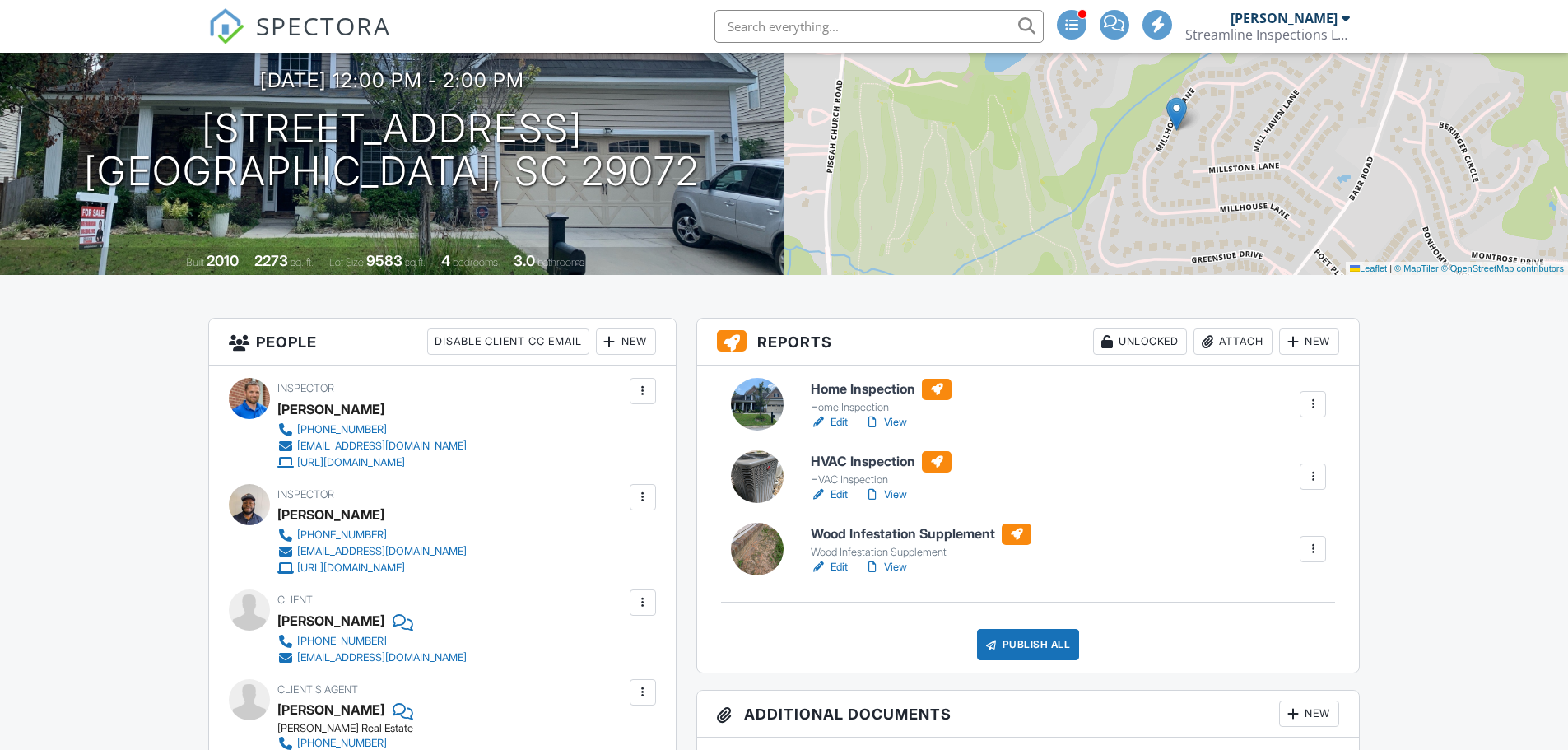
click at [641, 387] on div at bounding box center [642, 390] width 16 height 16
click at [893, 423] on link "View" at bounding box center [886, 422] width 42 height 16
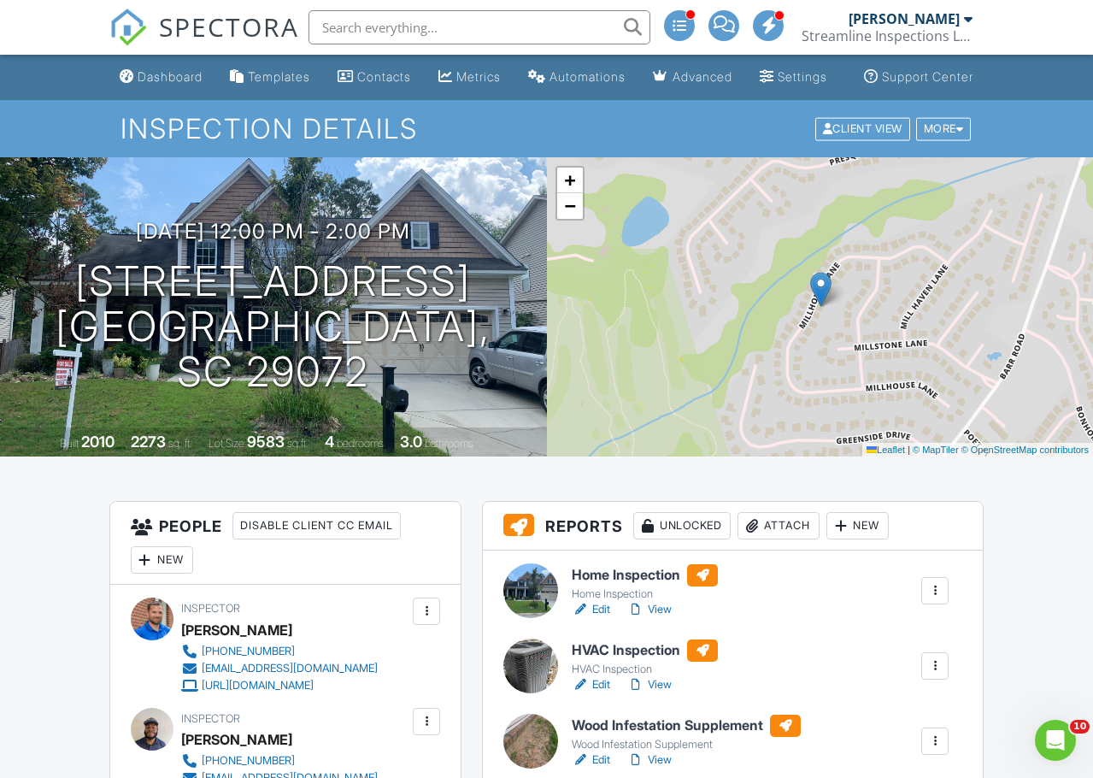
click at [791, 539] on div "Attach" at bounding box center [779, 525] width 82 height 27
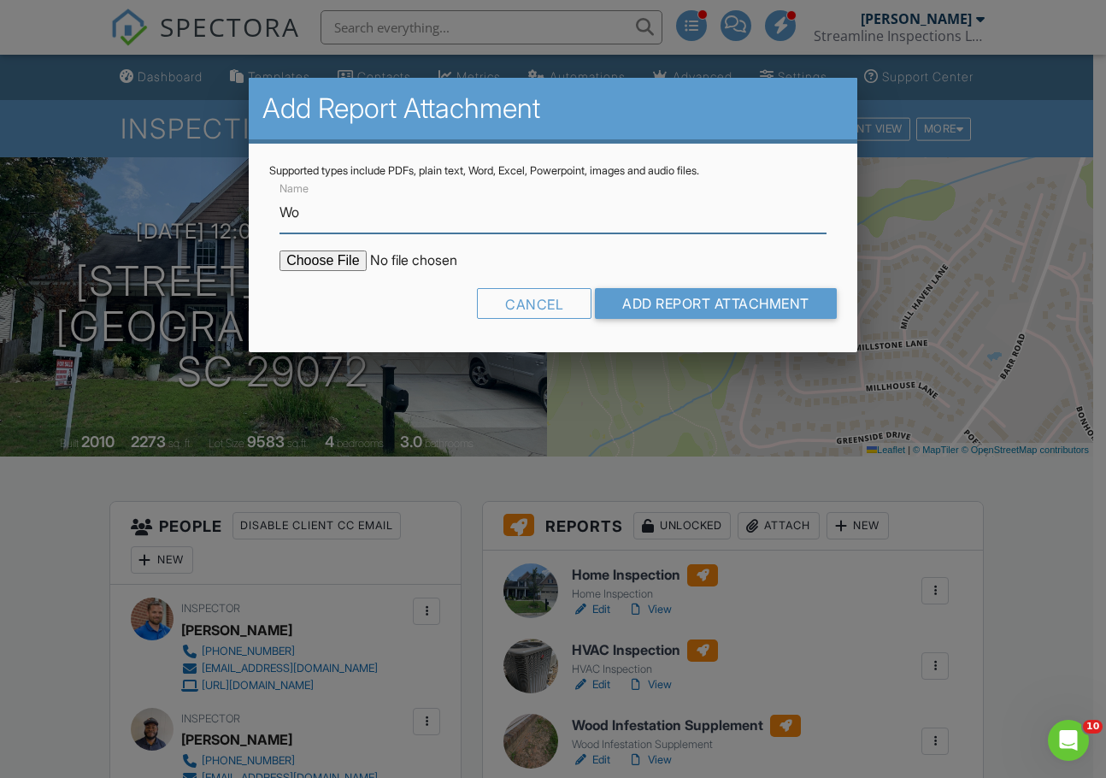
type input "Wood Infestation (CL100) Report"
click at [335, 264] on input "file" at bounding box center [425, 260] width 291 height 21
type input "C:\fakepath\Mill House 177 CL-100.pdf"
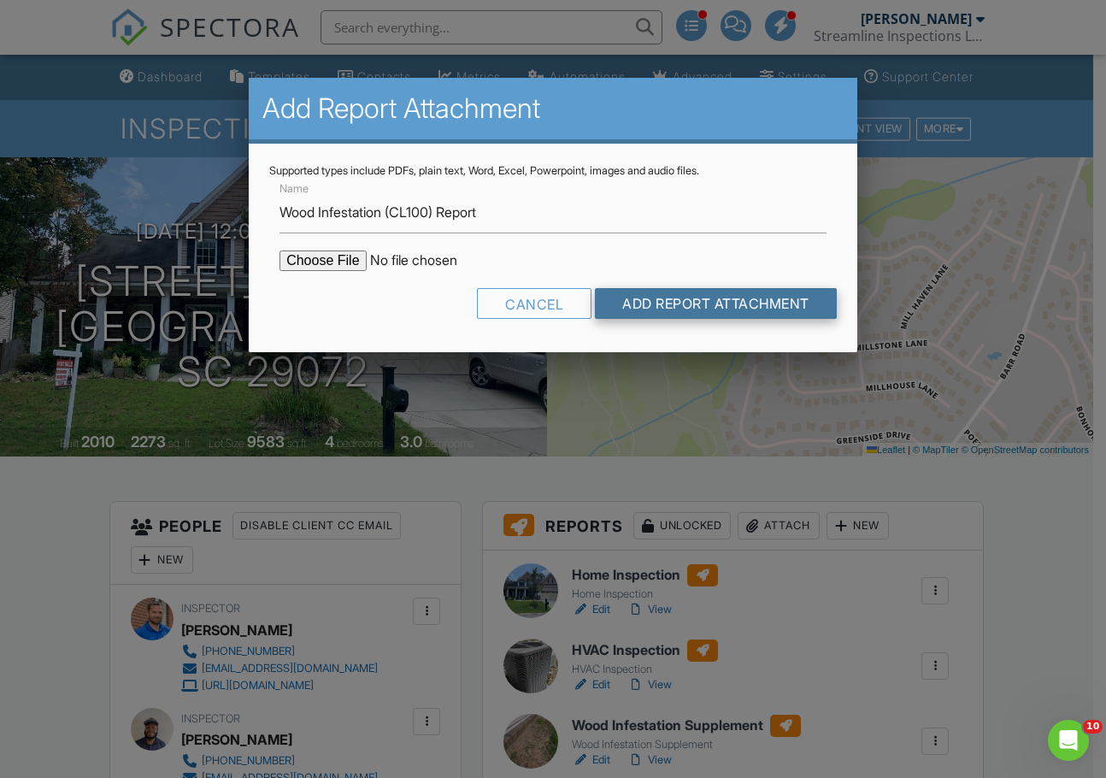
click at [703, 299] on input "Add Report Attachment" at bounding box center [716, 303] width 242 height 31
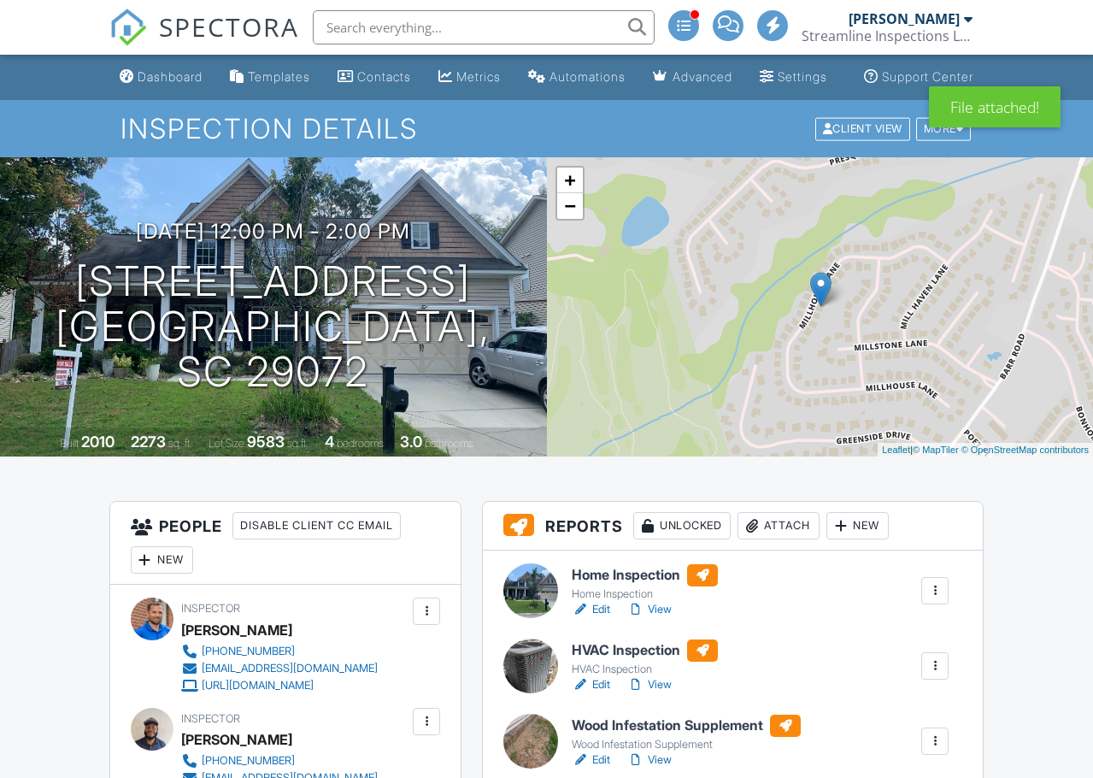
drag, startPoint x: 0, startPoint y: 0, endPoint x: 674, endPoint y: 519, distance: 850.9
click at [672, 751] on link "View" at bounding box center [649, 759] width 44 height 17
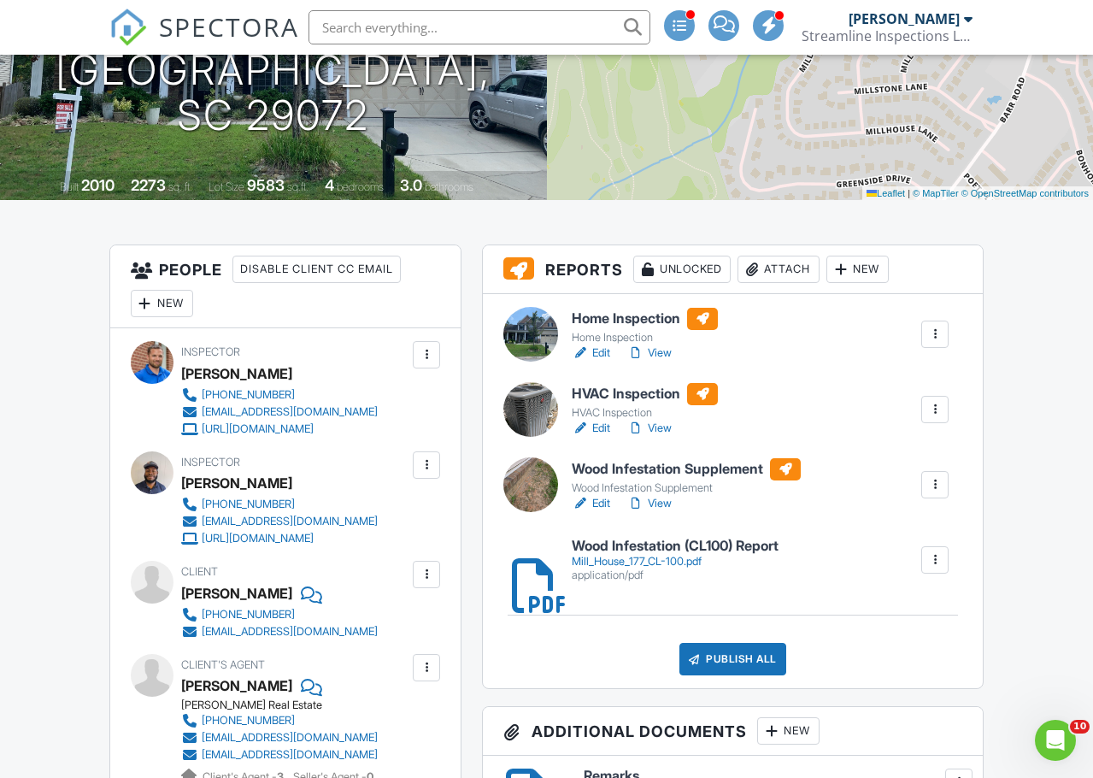
click at [645, 437] on div at bounding box center [635, 428] width 17 height 17
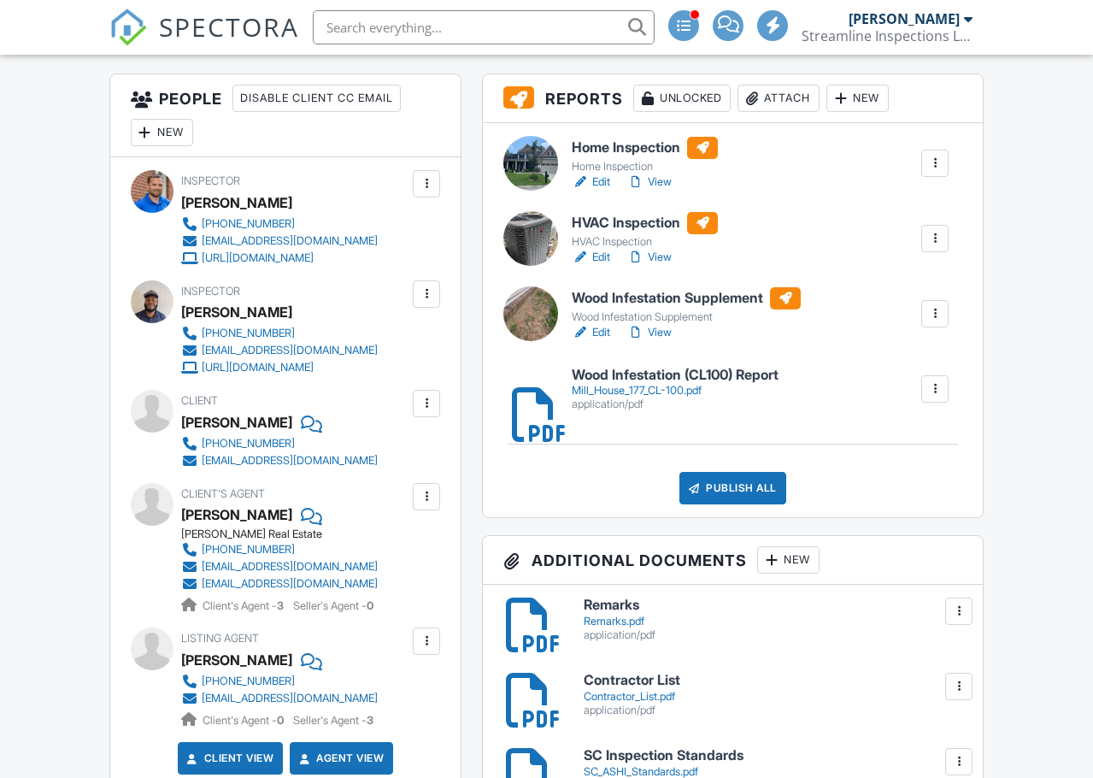
click at [747, 497] on div "Publish All" at bounding box center [733, 488] width 107 height 32
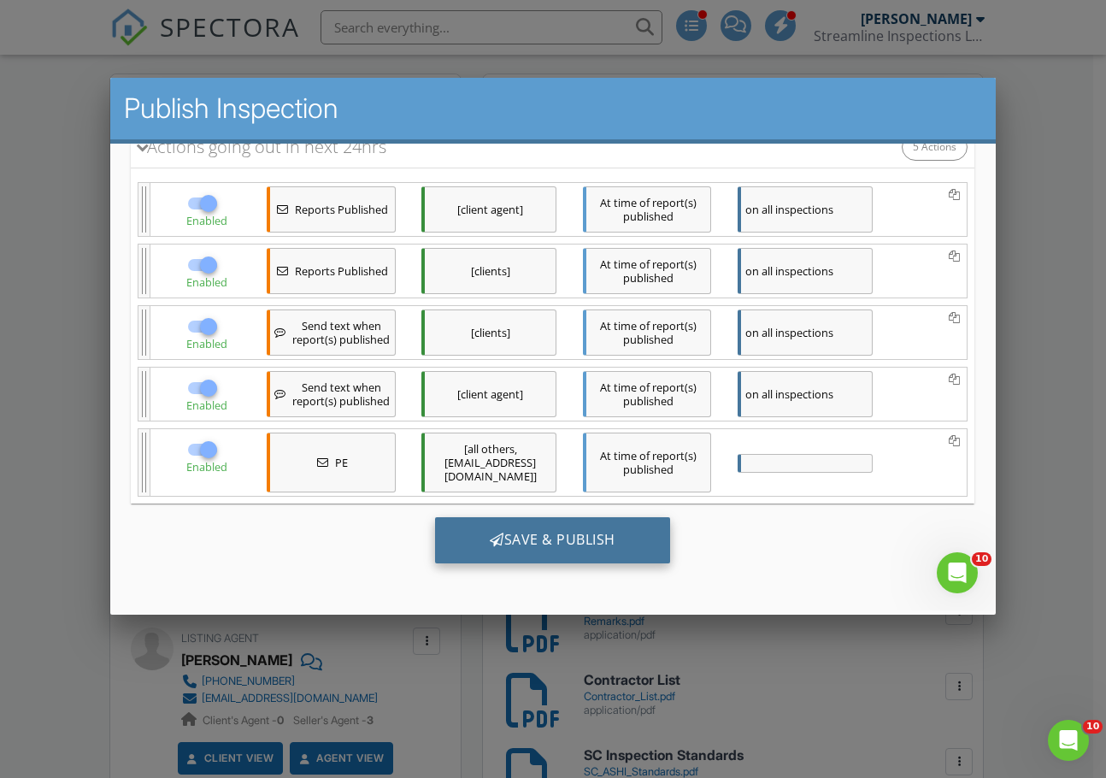
click at [545, 533] on div "Save & Publish" at bounding box center [552, 540] width 235 height 46
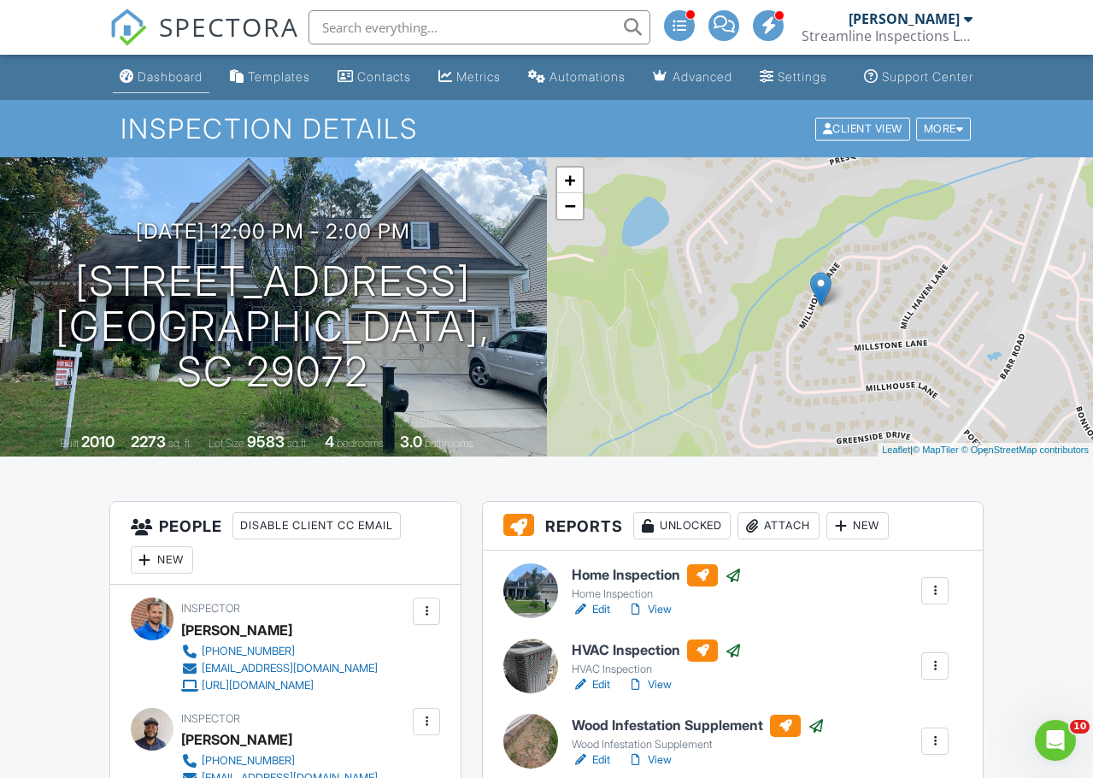
click at [150, 84] on div "Dashboard" at bounding box center [170, 76] width 65 height 15
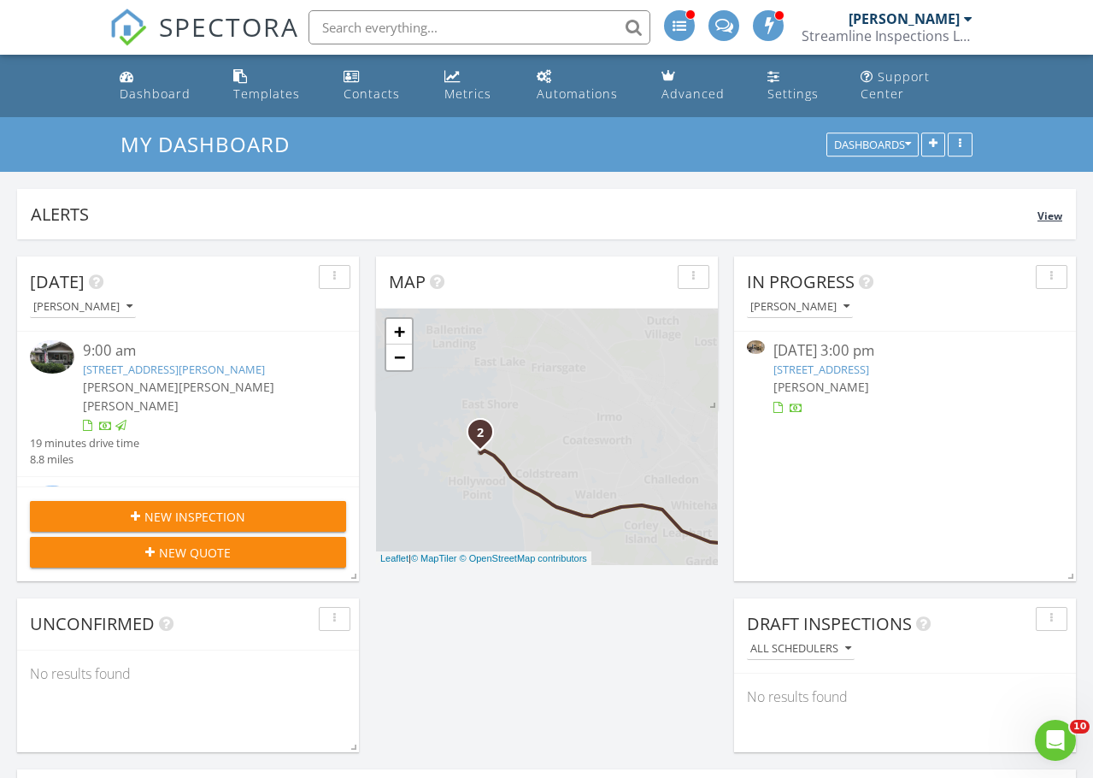
scroll to position [368, 342]
